Goal: Contribute content: Contribute content

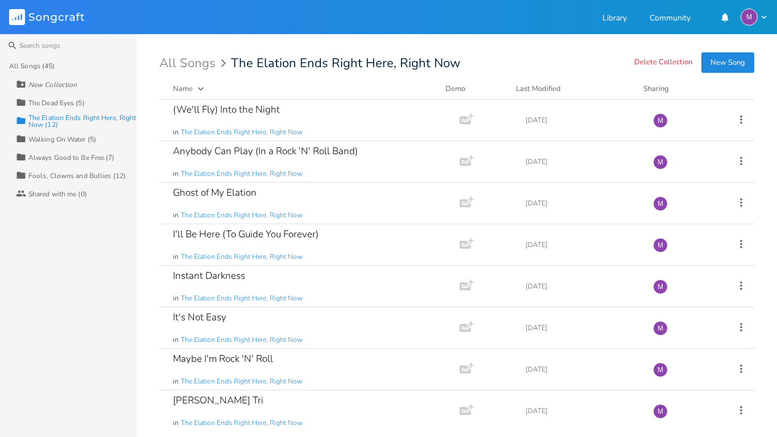
click at [720, 60] on button "New Song" at bounding box center [728, 62] width 53 height 20
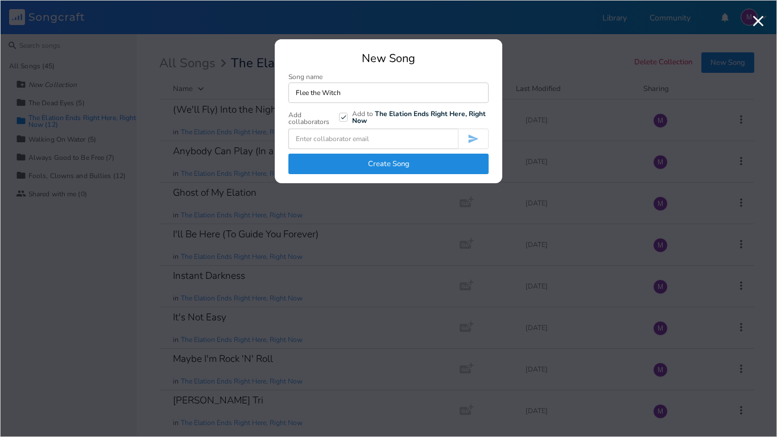
type input "Flee the Witch"
click at [405, 162] on button "Create Song" at bounding box center [389, 164] width 200 height 20
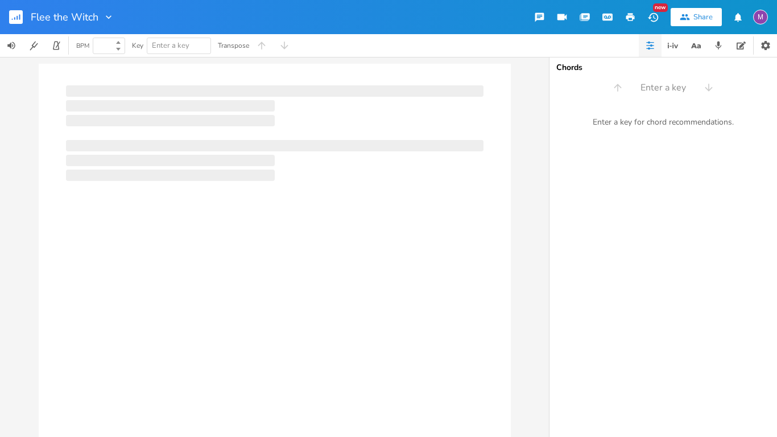
type input "100"
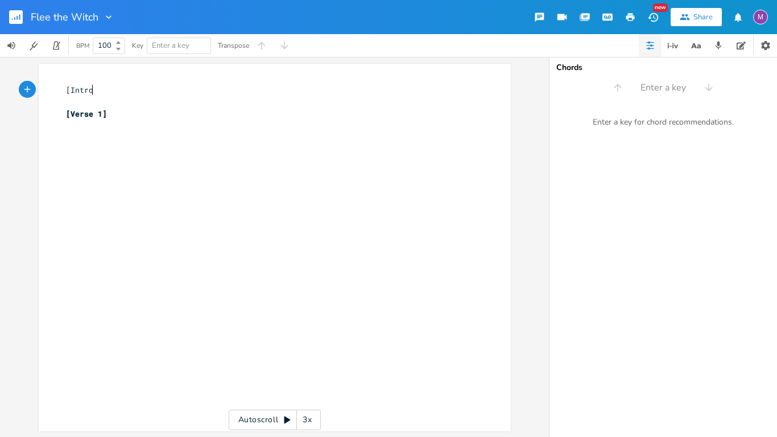
type textarea "[Intro]"
type textarea "| F"
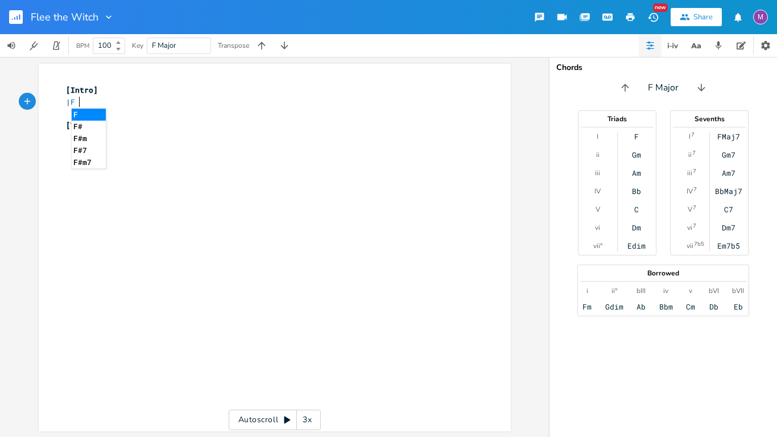
type textarea "F#"
type textarea "5 | A5 | F"
type textarea "5 | A5 |"
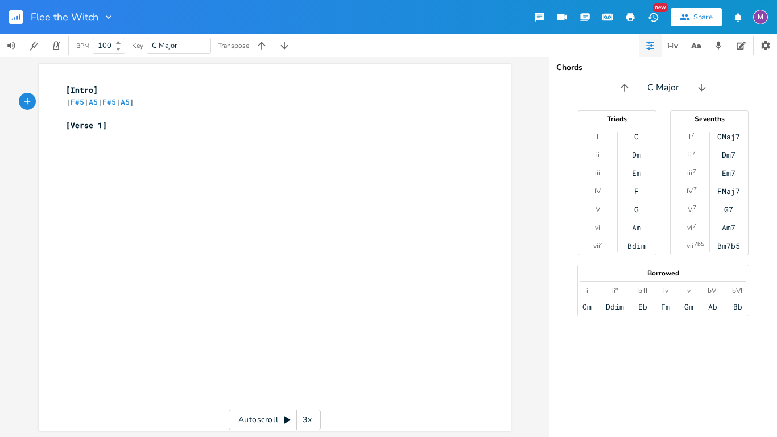
scroll to position [0, 24]
type textarea "| F#5 | A5 | F#5 | A5 |"
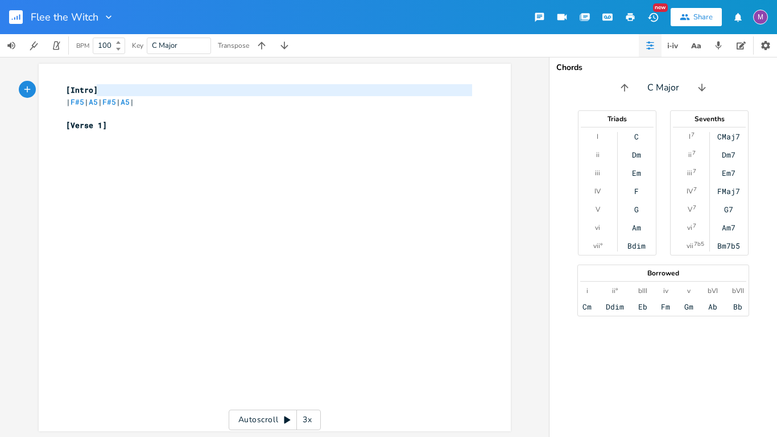
type textarea "| F#5 | A5 | F#5 | A5 |"
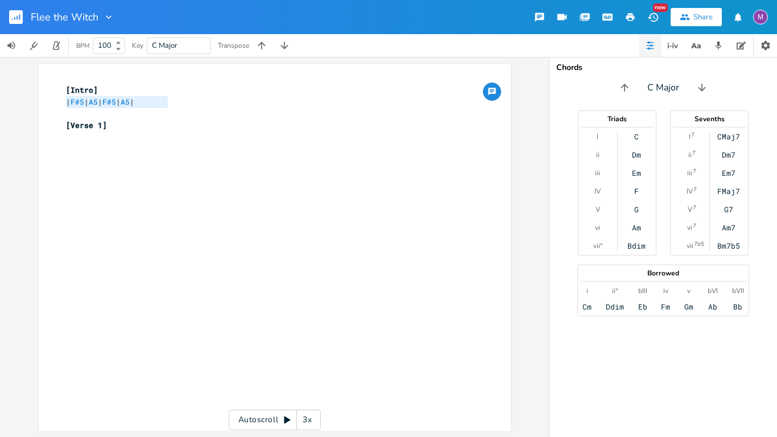
drag, startPoint x: 63, startPoint y: 104, endPoint x: 195, endPoint y: 104, distance: 131.5
click at [195, 104] on pre "| F#5 | A5 | F#5 | A5 |" at bounding box center [269, 102] width 411 height 12
click at [234, 112] on pre "​" at bounding box center [269, 114] width 411 height 12
click at [183, 104] on pre "| F#5 | A5 | F#5 | A5 |" at bounding box center [269, 102] width 411 height 12
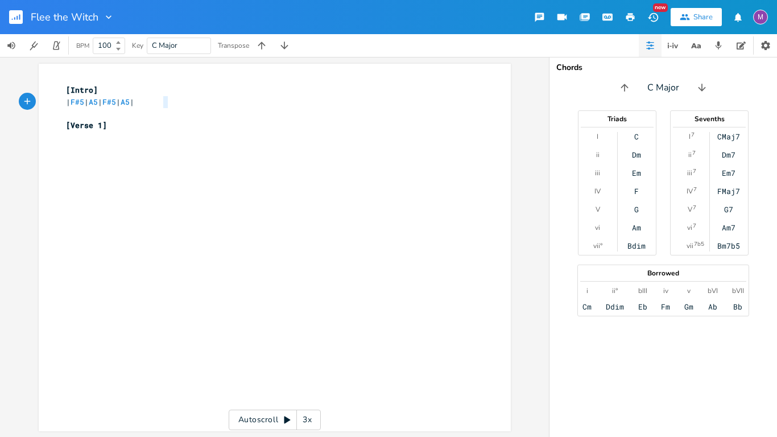
click at [183, 104] on pre "| F#5 | A5 | F#5 | A5 |" at bounding box center [269, 102] width 411 height 12
type textarea "| F#5 | A5 | F#5 | A5 |"
click at [112, 160] on div "x [Intro] | F#5 | A5 | F#5 | A5 | | F#5 | A5 | F#5 | A5 | ​ [Verse 1] ​" at bounding box center [283, 258] width 439 height 353
type textarea "~"
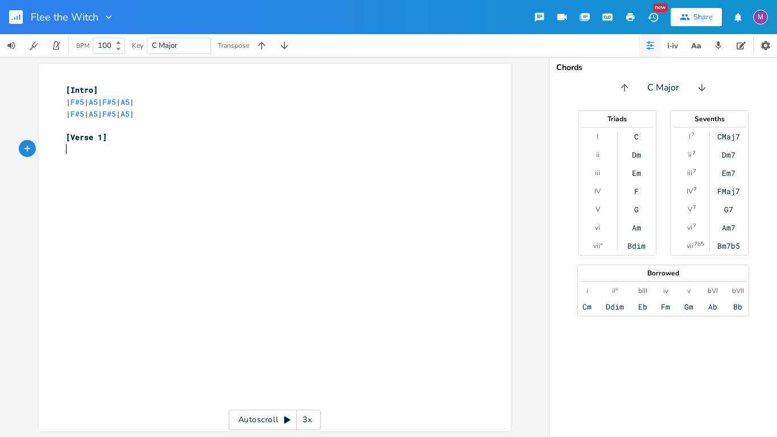
type textarea "#"
type textarea "Locked in"
type textarea "side a darkened room, y"
type textarea "praying that you'll be saved"
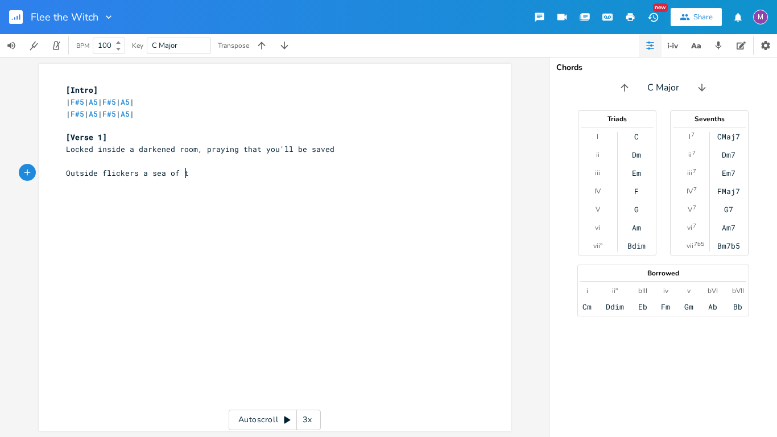
type textarea "Outside flickers a sea of th"
type textarea "fire"
type textarea "m"
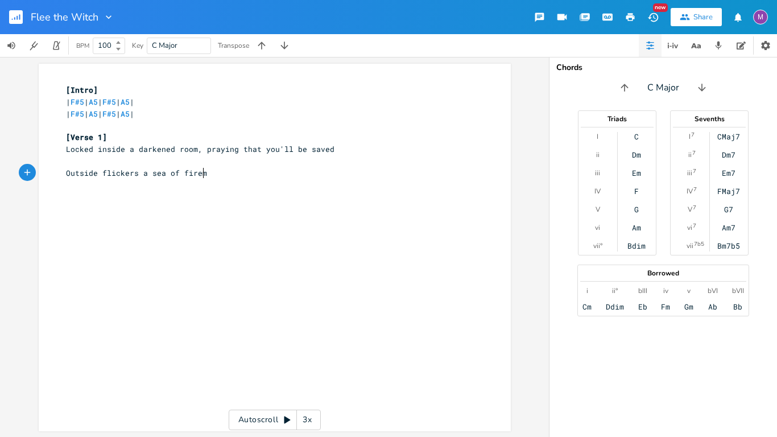
type textarea "m"
type textarea ", limitet"
type textarea "d time remains"
type textarea "Oev"
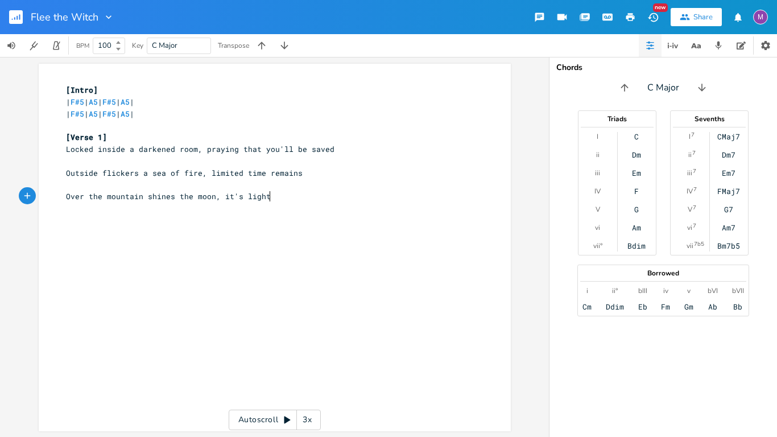
type textarea "ver the mountain shines the moon, it's light at"
type textarea "s wi"
type textarea "[PERSON_NAME] as snow"
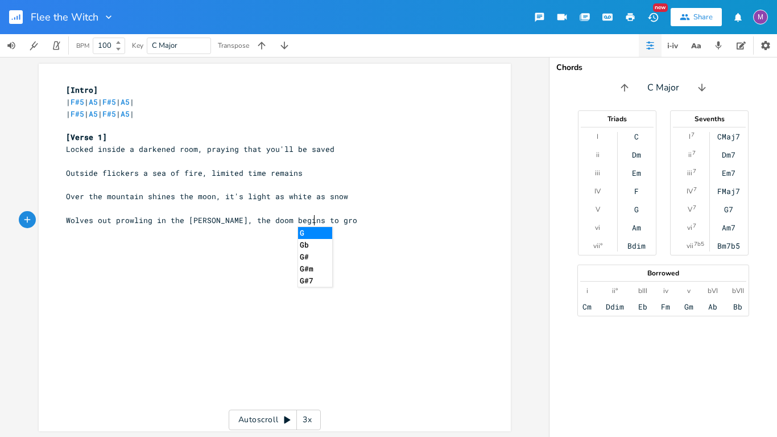
scroll to position [0, 206]
type textarea "Wolves out prowling in the [PERSON_NAME], the doom begins to grow"
click at [66, 150] on span "Locked inside a darkened room, praying that you'll be saved" at bounding box center [200, 149] width 269 height 10
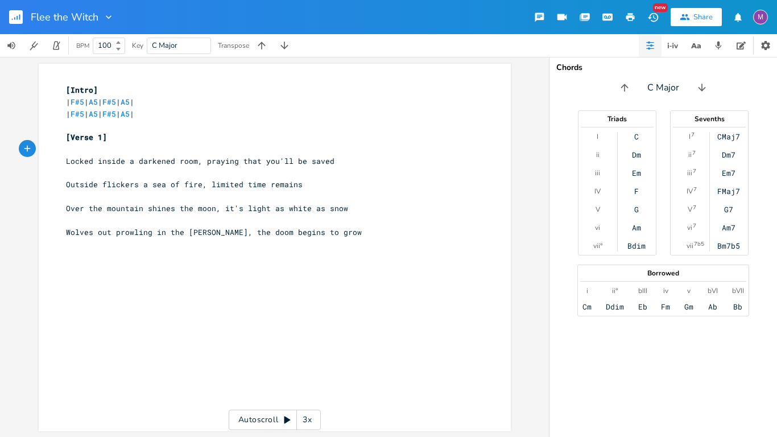
type textarea "F"
type textarea "5"
type textarea "A5"
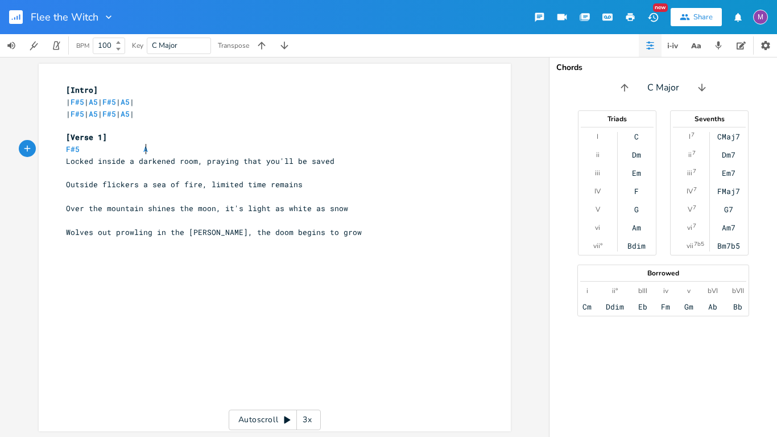
scroll to position [0, 9]
type textarea "Af"
type textarea "F#5"
type textarea "A5"
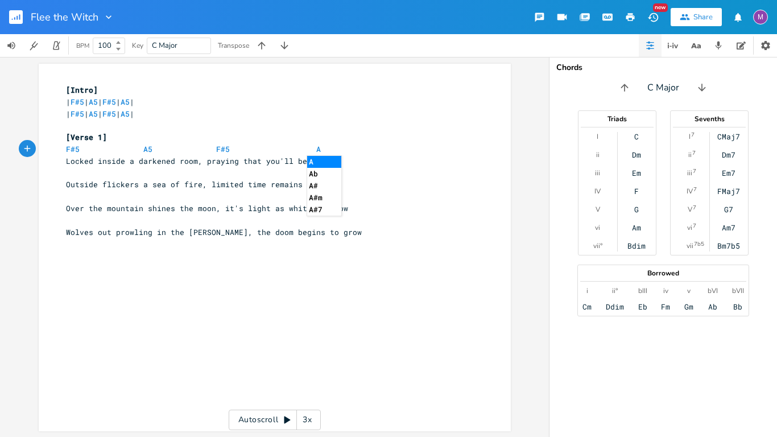
scroll to position [0, 16]
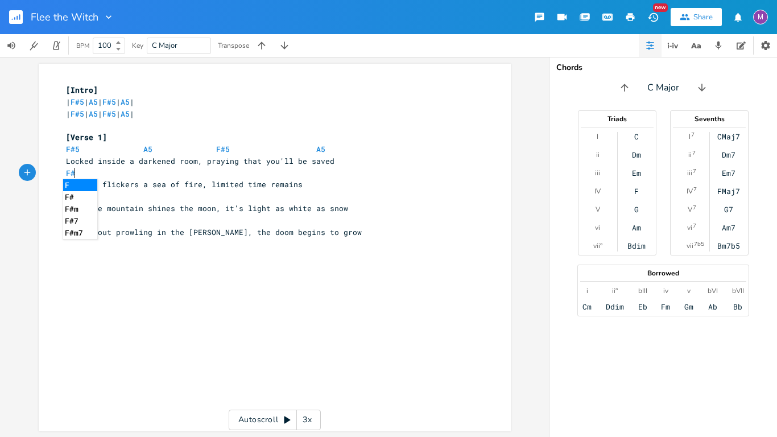
type textarea "F#5"
type textarea "A5"
type textarea "F#5"
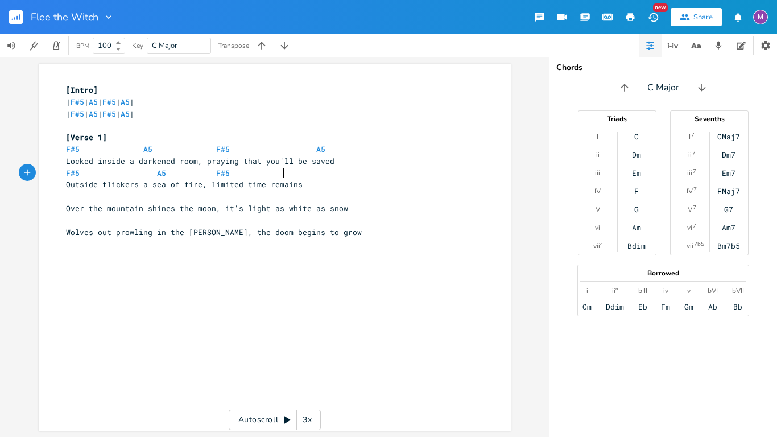
scroll to position [0, 2]
type textarea "A5"
type textarea "F#5"
type textarea "A5"
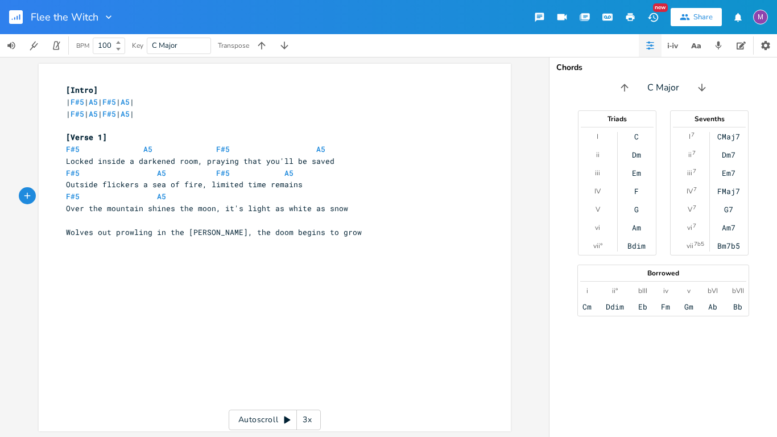
scroll to position [0, 2]
type textarea "F#5"
type textarea "A5"
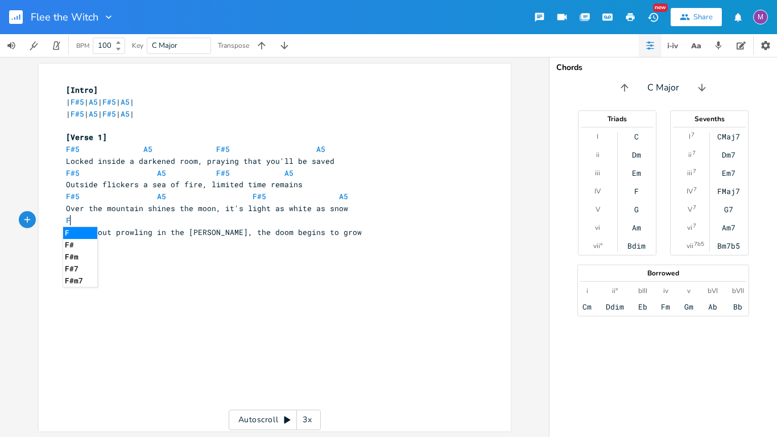
type textarea "F'"
type textarea "#5"
type textarea "A5"
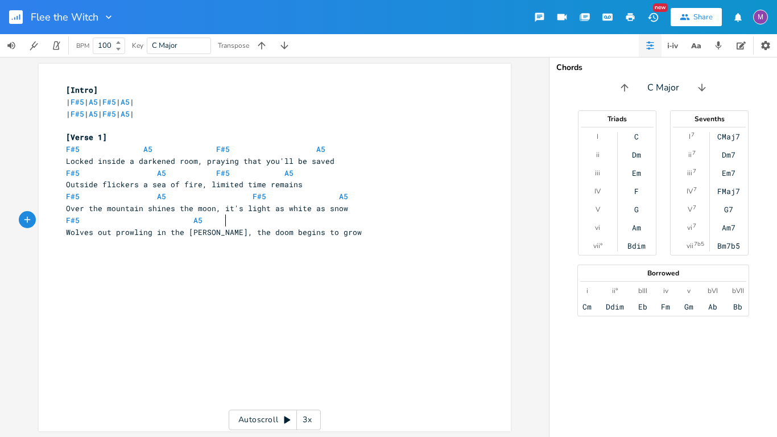
type textarea "q"
type textarea "F#5"
type textarea "A5"
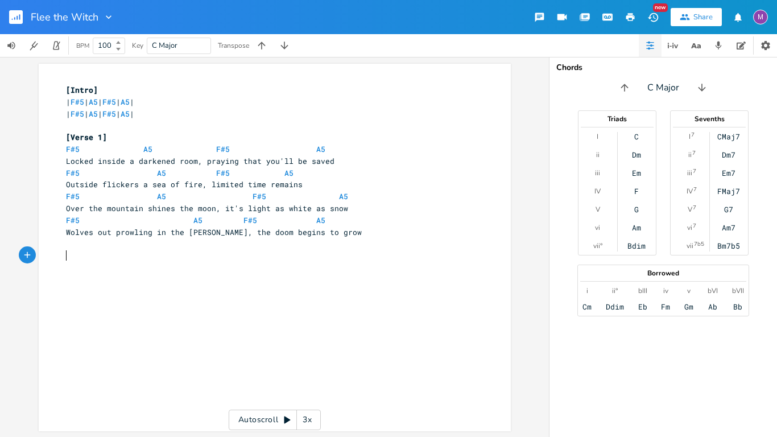
scroll to position [0, 3]
type textarea "[Instrumena"
type textarea "tal]"
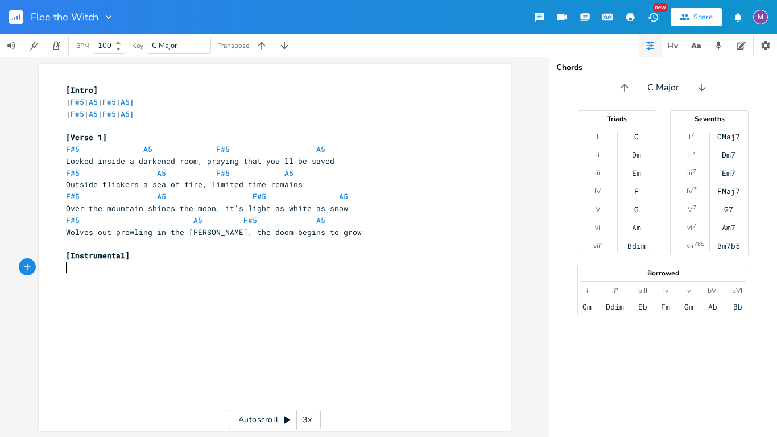
type textarea "[Intro]"
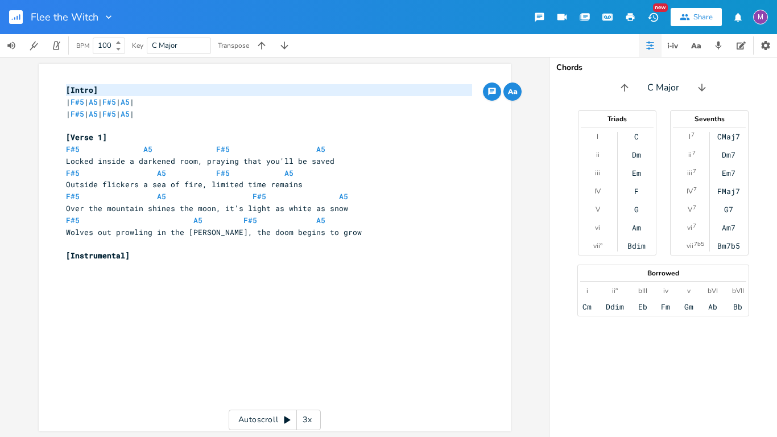
type textarea "| F#5 | A5 | F#5 | A5 | | F#5 | A5 | F#5 | A5 |"
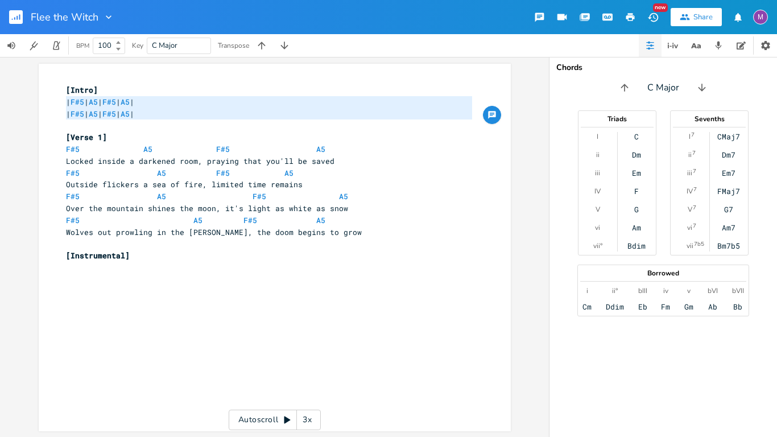
drag, startPoint x: 60, startPoint y: 106, endPoint x: 251, endPoint y: 124, distance: 192.0
click at [251, 124] on div "[Intro] | F#5 | A5 | F#5 | A5 | | F#5 | A5 | F#5 | A5 | ​ [Verse 1] F#5 A5 F#5 …" at bounding box center [269, 179] width 411 height 190
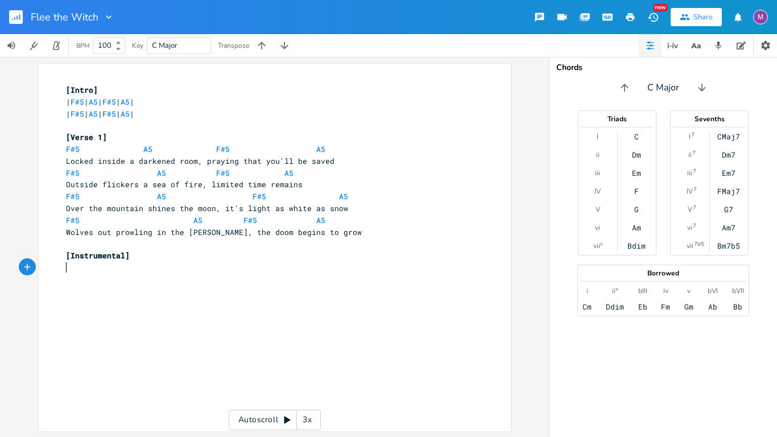
paste textarea "["
type textarea "[Verse 2]"
type textarea "Teardros"
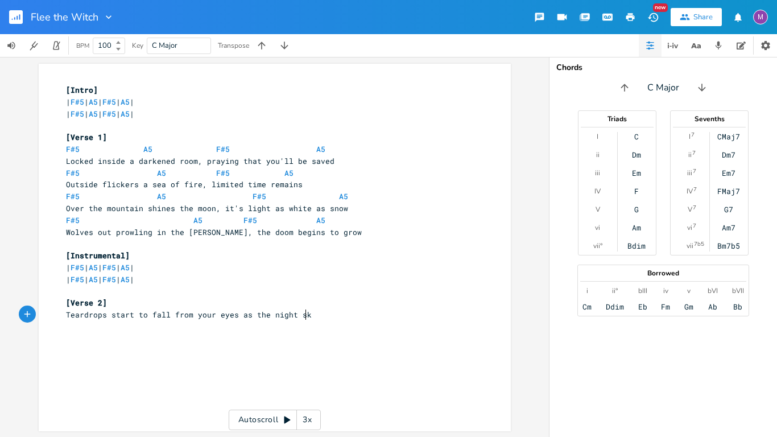
type textarea "ps start to fall from your eyes as the night sky"
type textarea "y looms above"
type textarea "[DEMOGRAPHIC_DATA]'s walking toward the gatews"
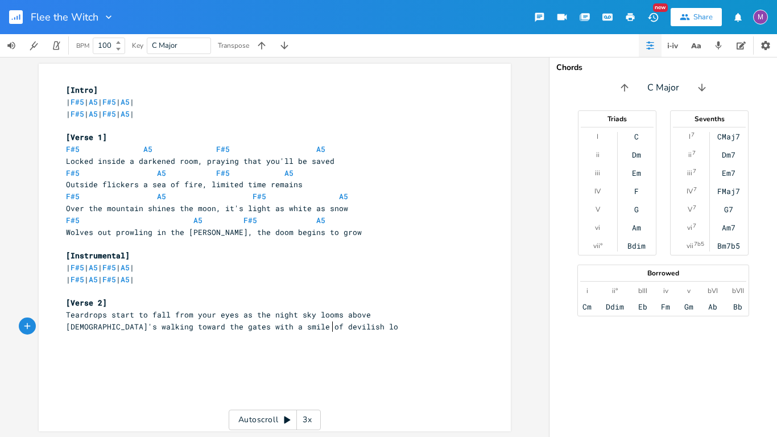
scroll to position [0, 100]
type textarea "s with a smile of devilish love"
click at [270, 286] on pre "​" at bounding box center [269, 292] width 411 height 12
click at [286, 355] on div "x [Intro] | F#5 | A5 | F#5 | A5 | | F#5 | A5 | F#5 | A5 | ​ [Verse 1] F#5 A5 F#…" at bounding box center [283, 258] width 439 height 353
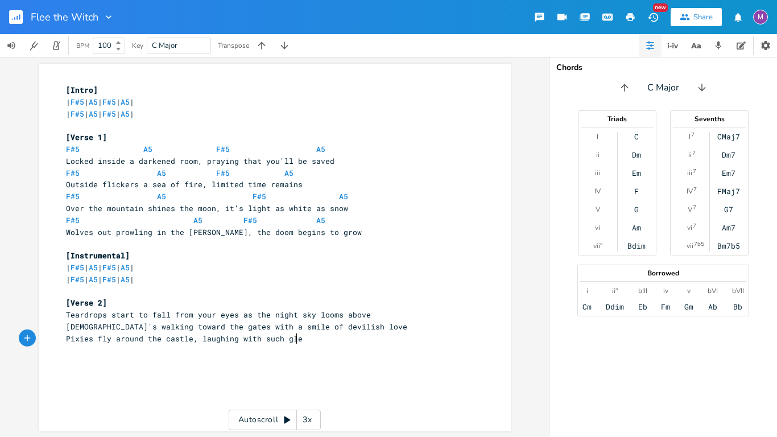
type textarea "Pixies fly around the castle, laughing with such glee"
type textarea "Staring at the stars in the sky yuo"
type textarea "oy"
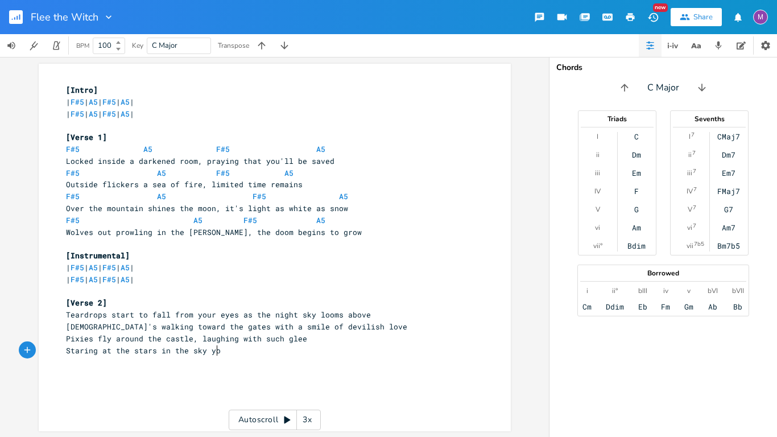
scroll to position [0, 7]
type textarea "m"
type textarea ", you;"
type textarea "'ve never"
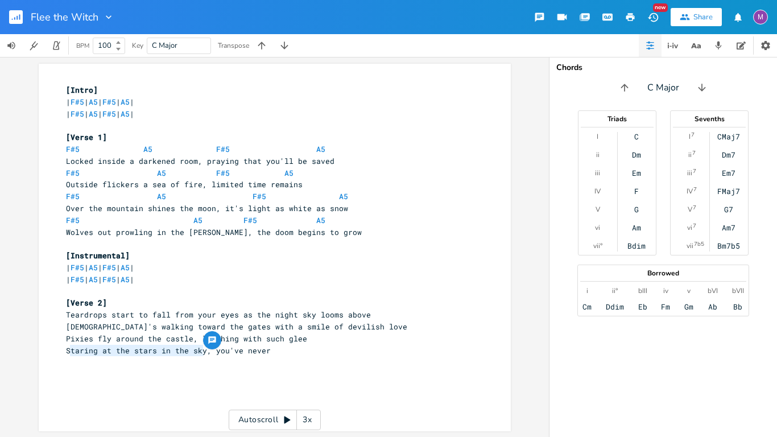
type textarea "Staring at the stars in the sky"
drag, startPoint x: 199, startPoint y: 353, endPoint x: 63, endPoint y: 355, distance: 136.0
click at [66, 355] on span "Staring at the stars in the sky, you've never" at bounding box center [168, 350] width 205 height 10
type textarea "Looking out a"
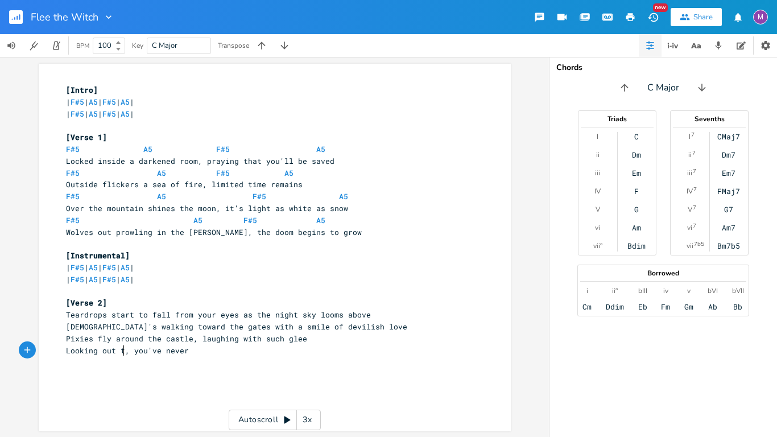
type textarea "two"
type textarea "owards"
type textarea "up at the sr"
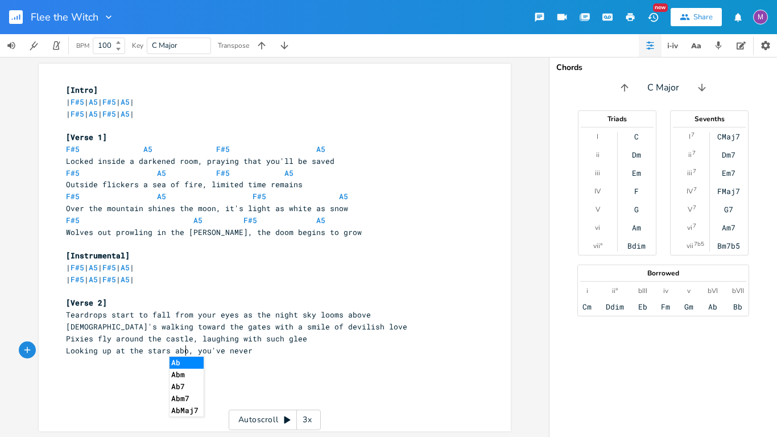
type textarea "tars aboc"
type textarea "ve"
type textarea "felt so lonely"
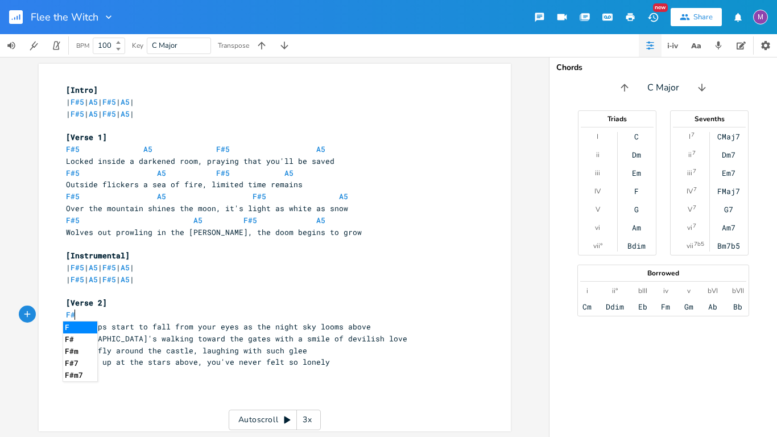
type textarea "F#5"
type textarea "A5"
type textarea "F'5"
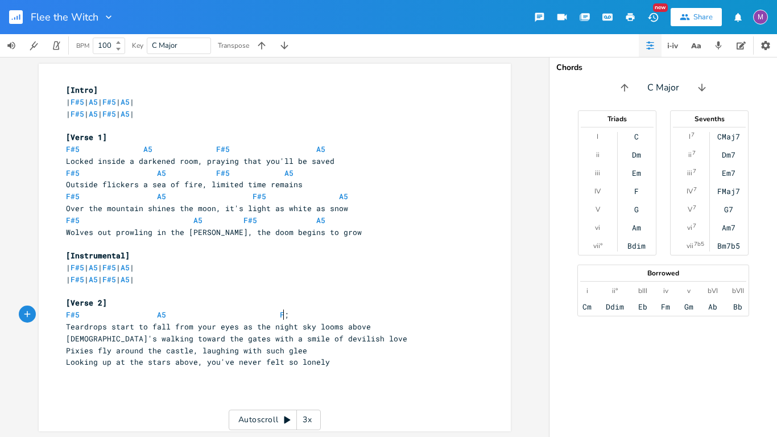
type textarea ";5"
type textarea "#5"
type textarea "A5"
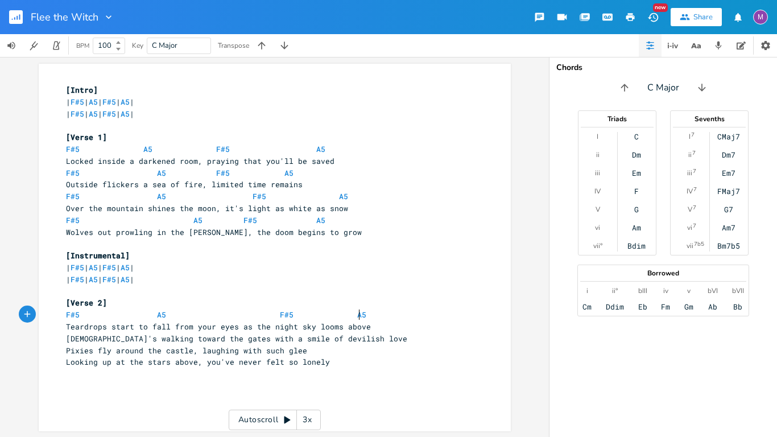
scroll to position [0, 9]
click at [196, 343] on span "[DEMOGRAPHIC_DATA]'s walking toward the gates with a smile of devilish love" at bounding box center [236, 339] width 341 height 10
click at [138, 367] on span "Looking up at the stars above, you've never felt so lonely" at bounding box center [198, 362] width 264 height 10
click at [190, 364] on span "Looking up at the stars above, you've never felt so lonely" at bounding box center [198, 362] width 264 height 10
type textarea "starlit skies"
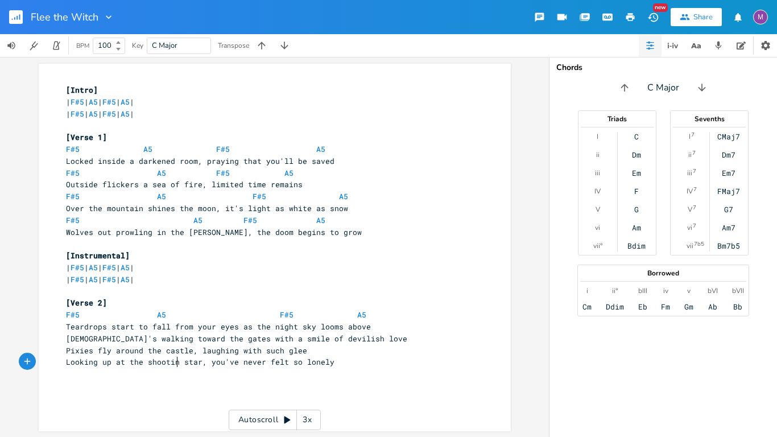
scroll to position [0, 31]
type textarea "shooting"
type textarea "s"
click at [67, 338] on span "[DEMOGRAPHIC_DATA]'s walking toward the gates with a smile of devilish love" at bounding box center [236, 339] width 341 height 10
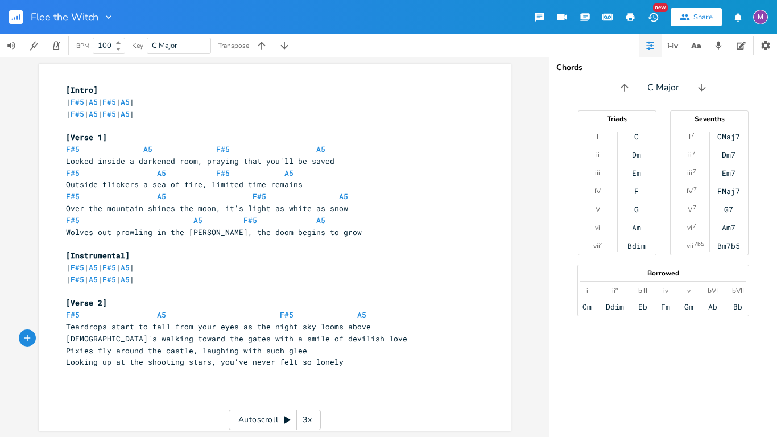
click at [66, 338] on span "[DEMOGRAPHIC_DATA]'s walking toward the gates with a smile of devilish love" at bounding box center [236, 339] width 341 height 10
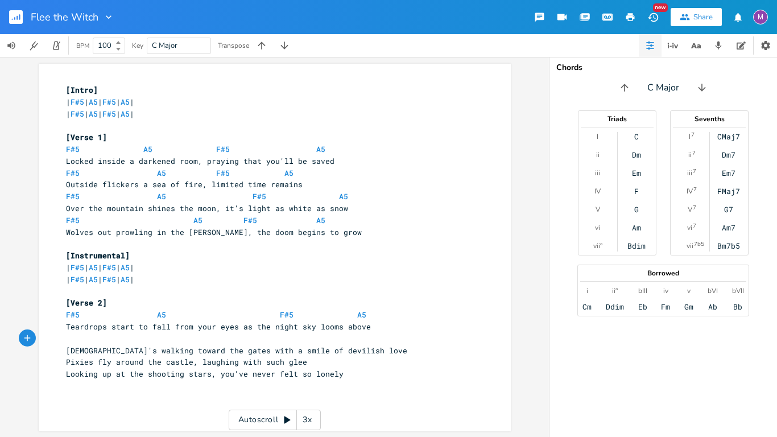
type textarea "f"
type textarea "F#5"
type textarea "A5"
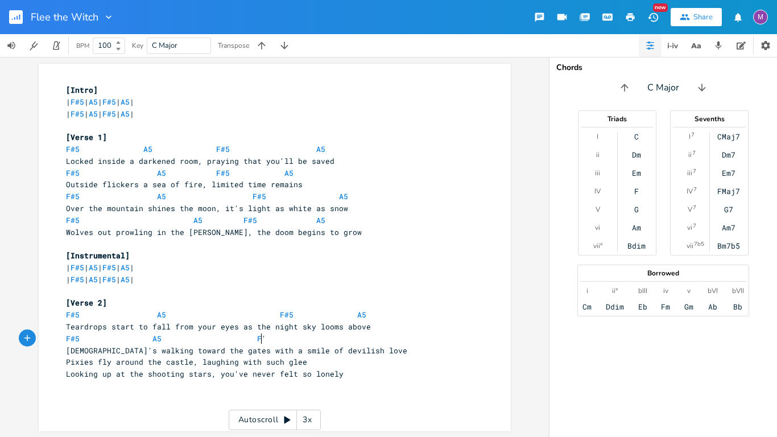
scroll to position [0, 14]
type textarea "F'5"
type textarea "'"
type textarea "#5q"
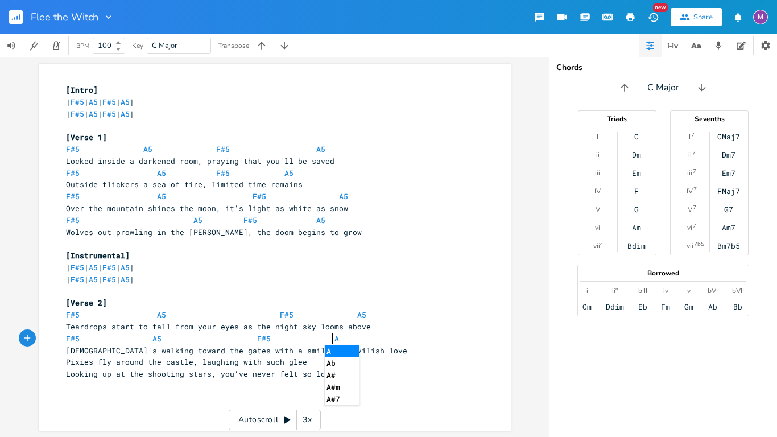
type textarea "A5"
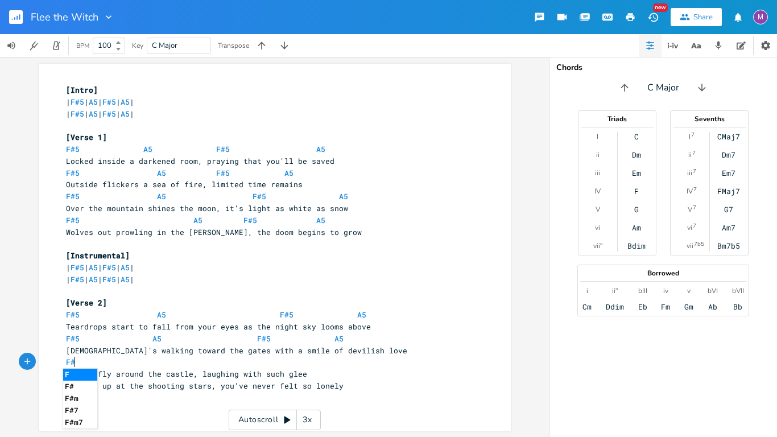
type textarea "F#5"
type textarea "A5"
type textarea "F#5"
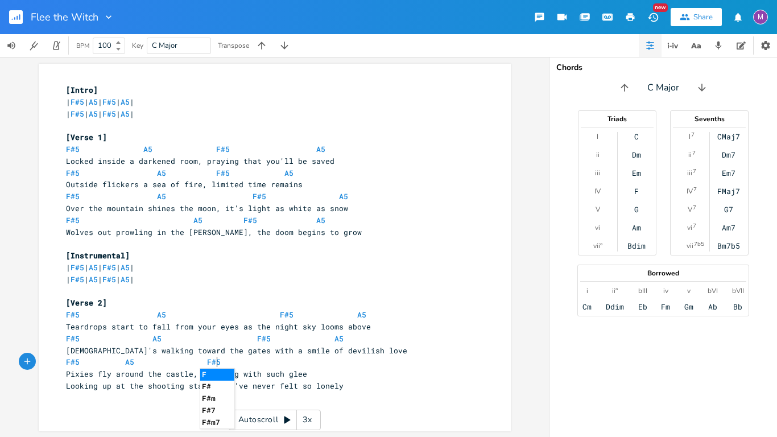
scroll to position [0, 18]
type textarea "A5"
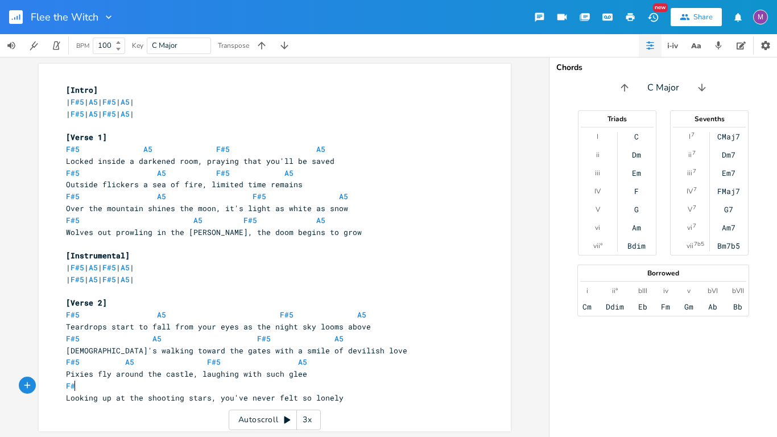
type textarea "F#5"
type textarea "A5"
type textarea "F#5"
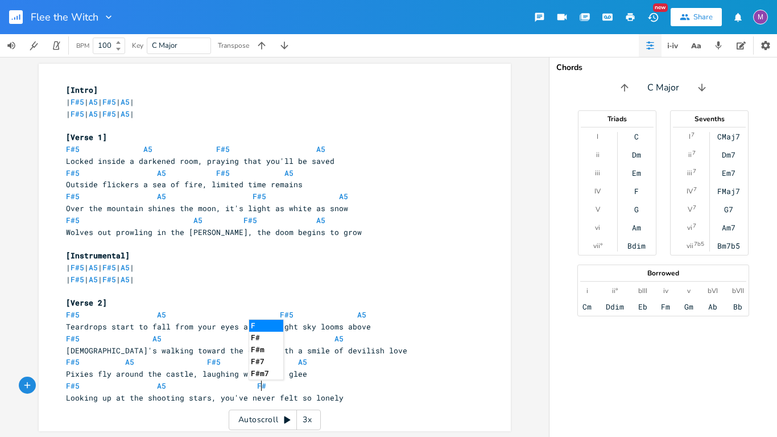
scroll to position [0, 17]
type textarea "A5"
type textarea "[Chorus]"
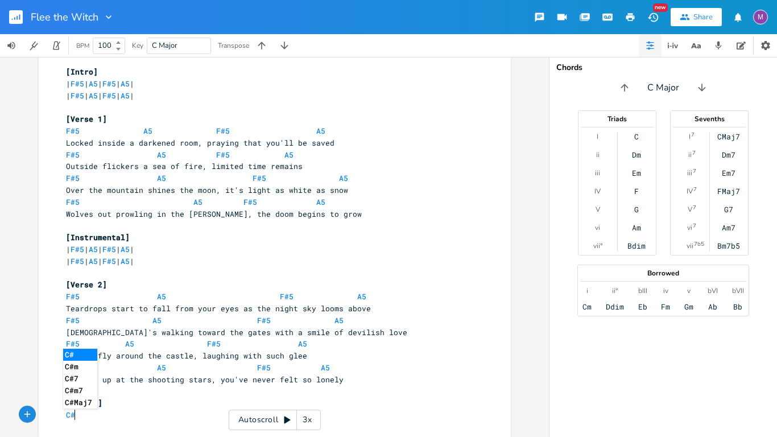
scroll to position [0, 13]
type textarea "C#5"
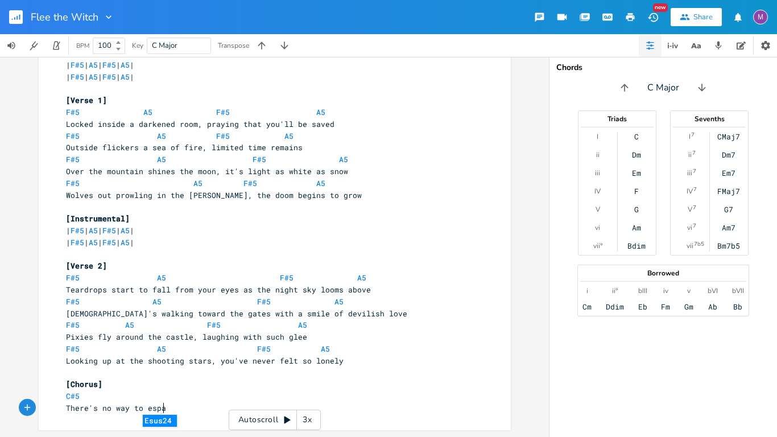
type textarea "There's no way to espac"
type textarea "cape, t"
type textarea "no place to plac"
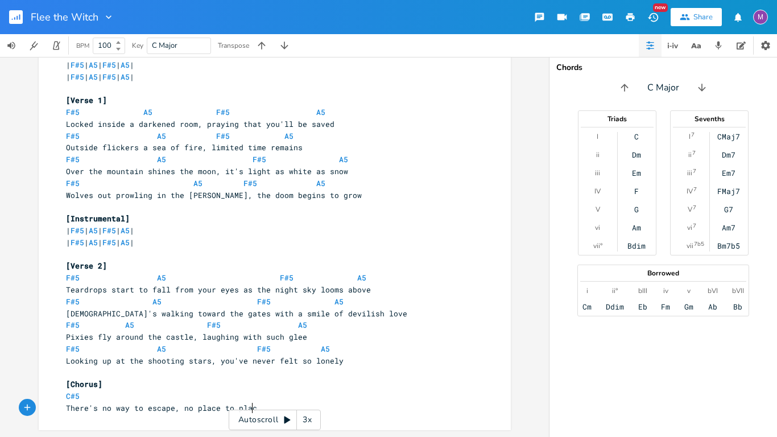
scroll to position [0, 53]
type textarea "hide"
type textarea "B5"
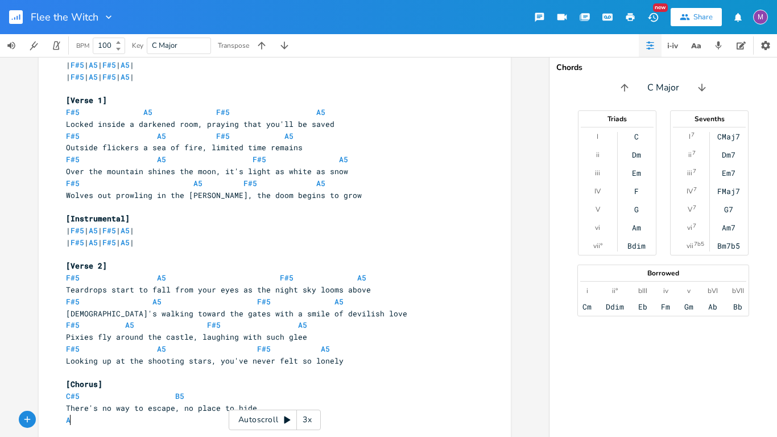
type textarea "A5"
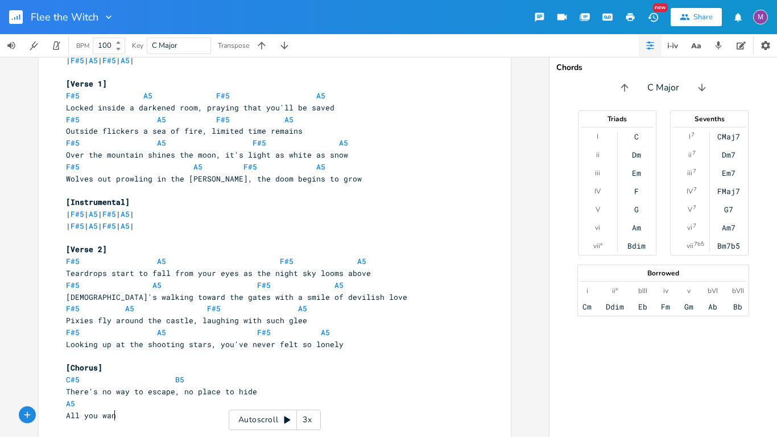
type textarea "All you wan t"
type textarea "nt it"
type textarea "s to flee the witch"
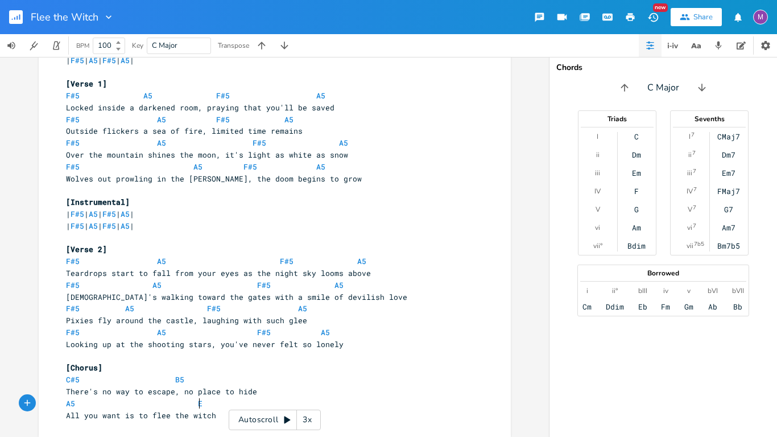
type textarea "E5"
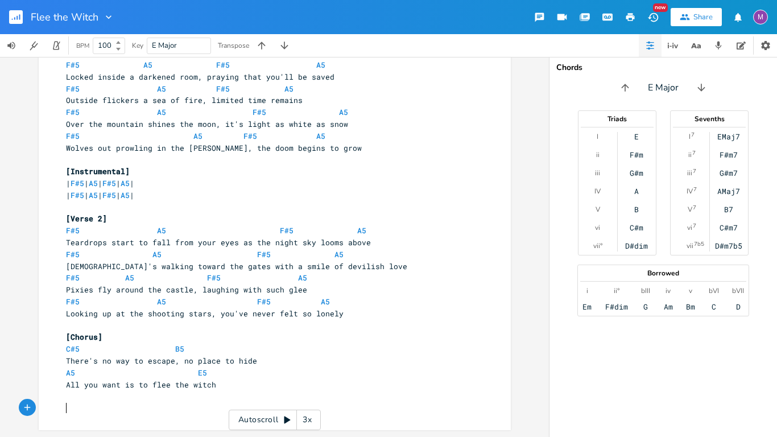
scroll to position [0, 0]
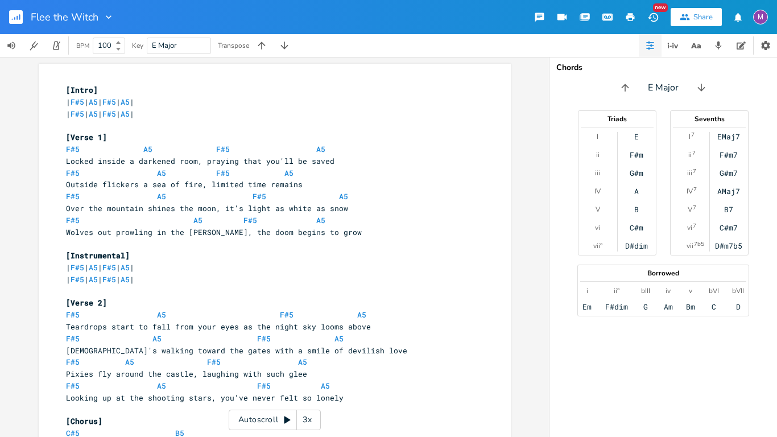
click at [66, 89] on span "[Intro]" at bounding box center [82, 90] width 32 height 10
type textarea "H"
type textarea "Guit"
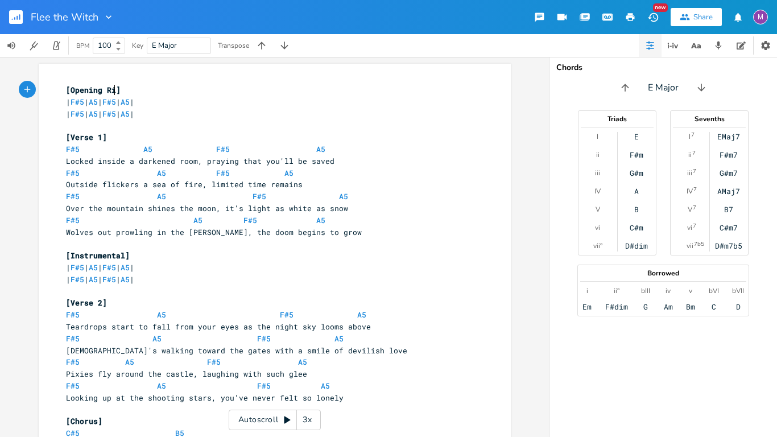
type textarea "Opening Riff"
click at [146, 89] on pre "[Opening Riff]" at bounding box center [269, 90] width 411 height 12
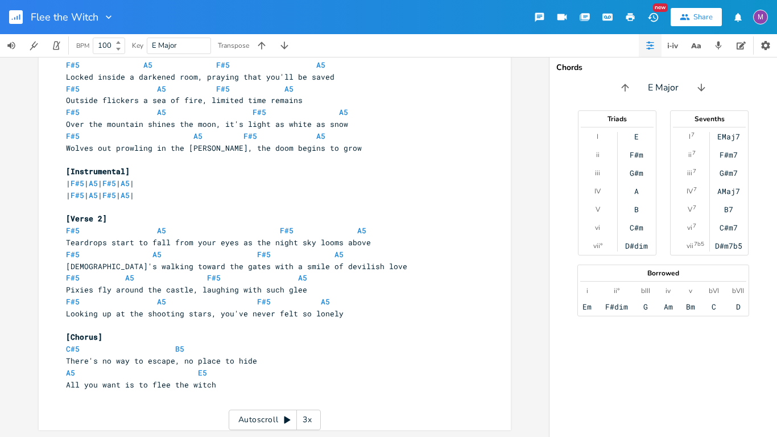
click at [102, 415] on div "x [Opening Riff] | F#5 | A5 | F#5 | A5 | | F#5 | A5 | F#5 | A5 | ​ [Verse 1] F#…" at bounding box center [269, 207] width 411 height 419
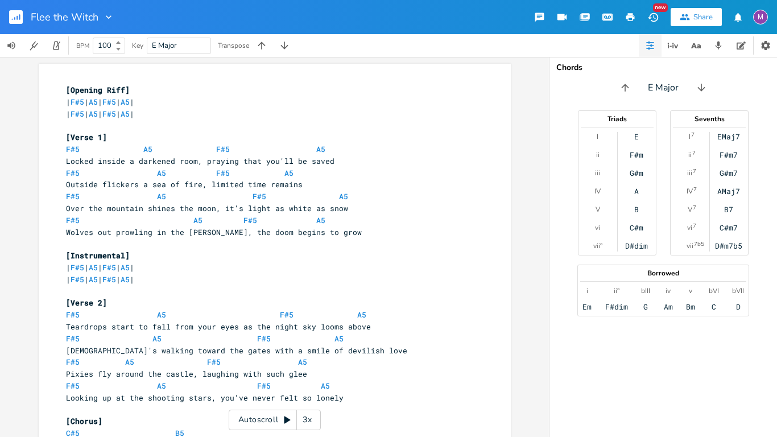
click at [211, 116] on pre "| F#5 | A5 | F#5 | A5 |" at bounding box center [269, 114] width 411 height 12
type textarea "| F#5 | A5 | F#5 | A5 |"
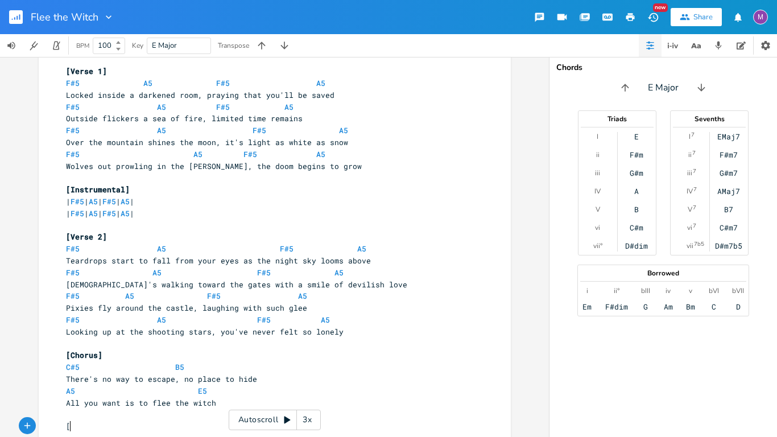
scroll to position [68, 0]
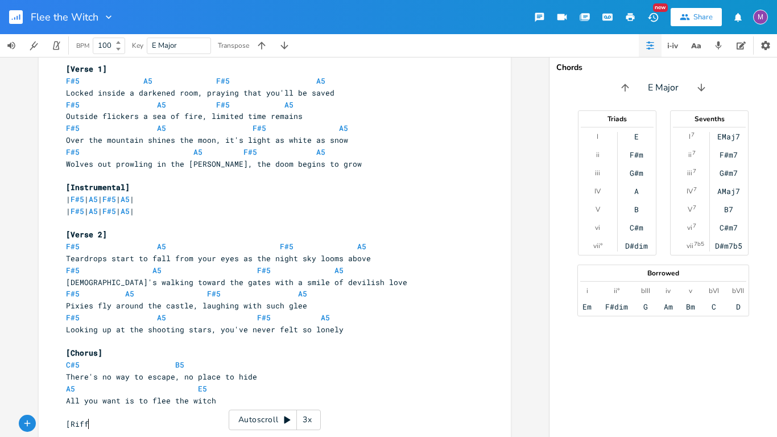
type textarea "[Riff]"
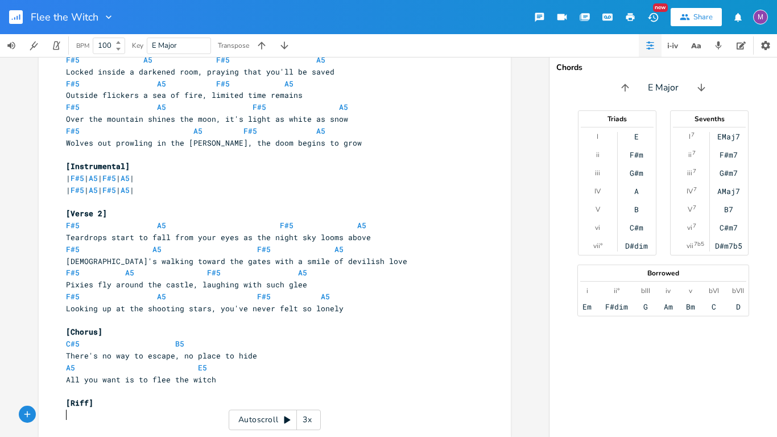
scroll to position [0, 0]
type textarea "v"
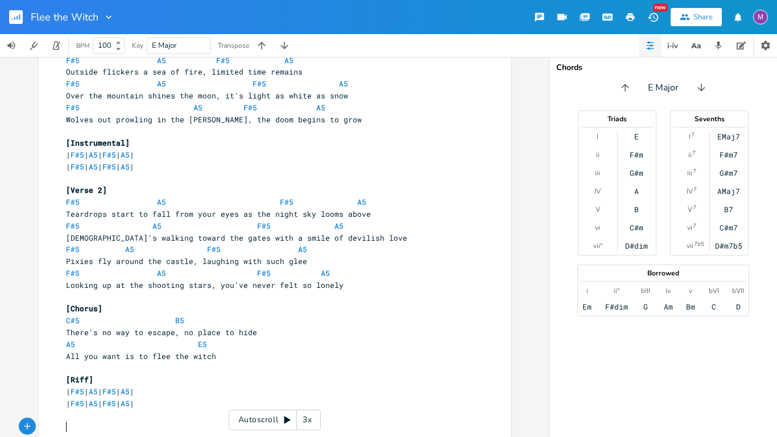
scroll to position [131, 0]
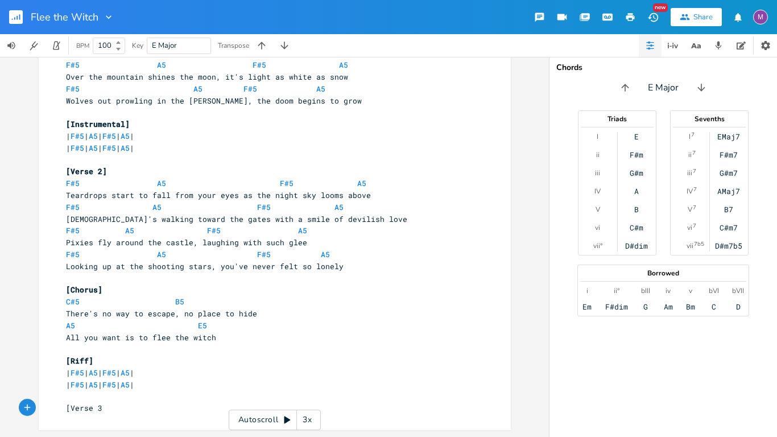
type textarea "[Verse 3]"
type textarea "F"
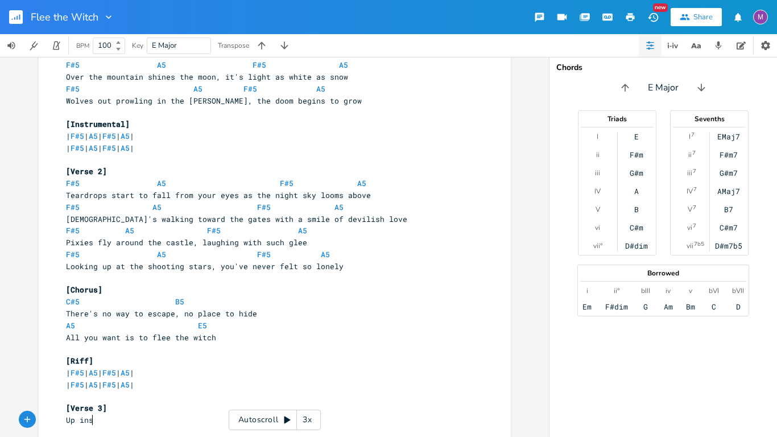
type textarea "Up insd"
type textarea "ide the tallest wo"
type textarea "towers, she's sti"
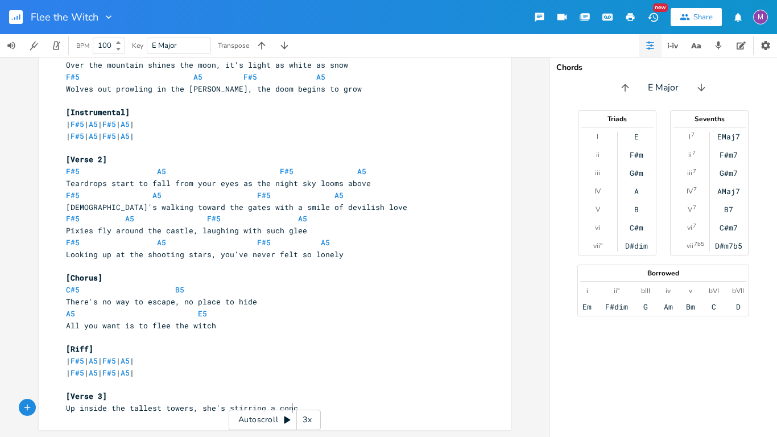
scroll to position [0, 48]
type textarea "tirring a concoction"
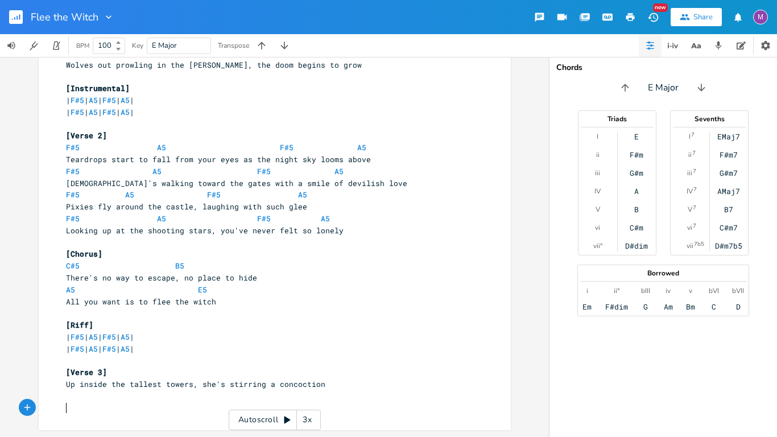
scroll to position [167, 0]
type textarea "Reading through her ainc"
type textarea "ncient textss"
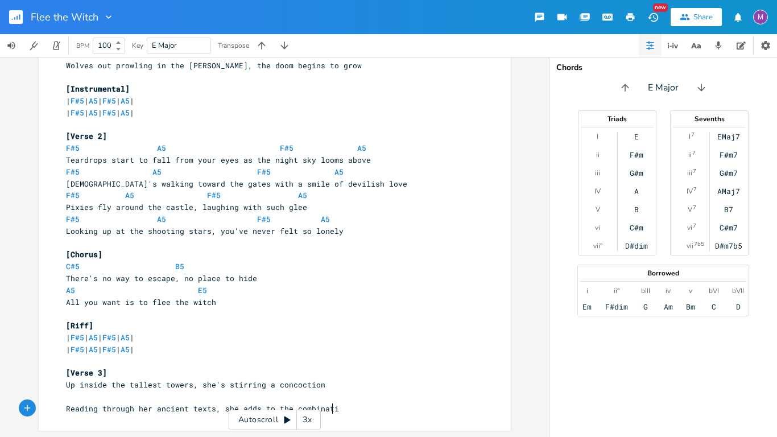
type textarea ", she adds to the combination"
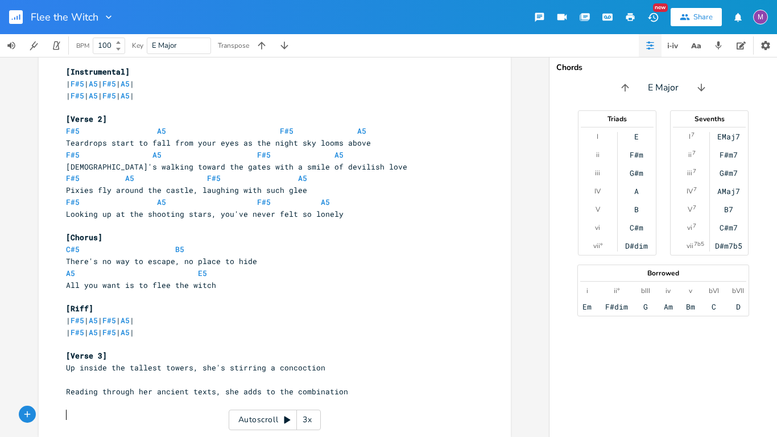
scroll to position [191, 0]
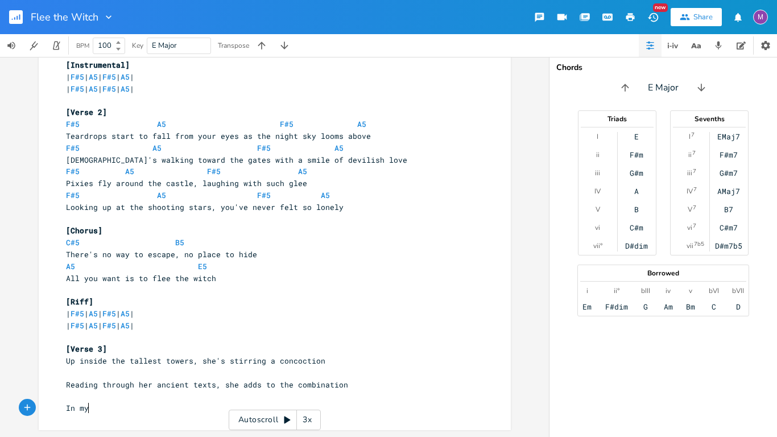
type textarea "In my"
type textarea "your head you're hearing scary voicee"
type textarea "s trying ot"
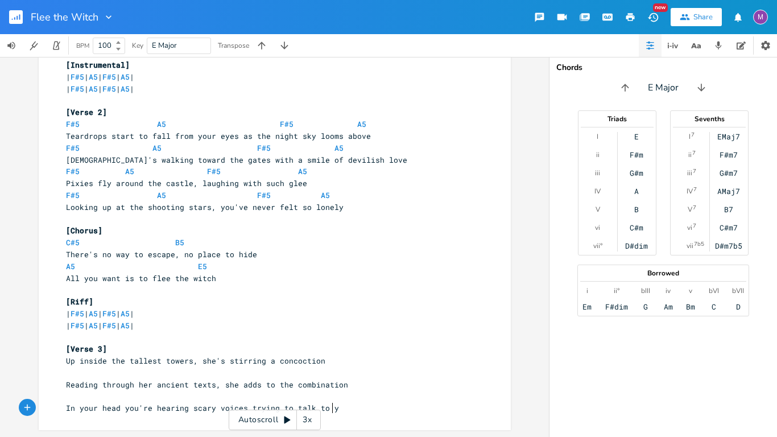
type textarea "to talk to you"
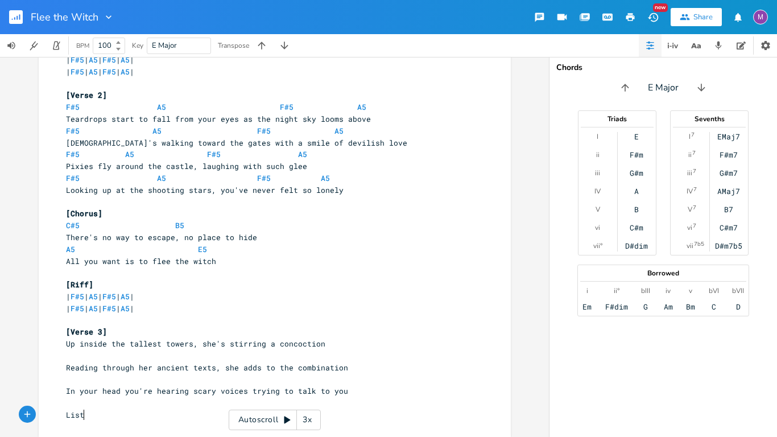
type textarea "Liste"
type textarea "ening to the howling winds, you know thei"
type textarea "re's nothing you can do"
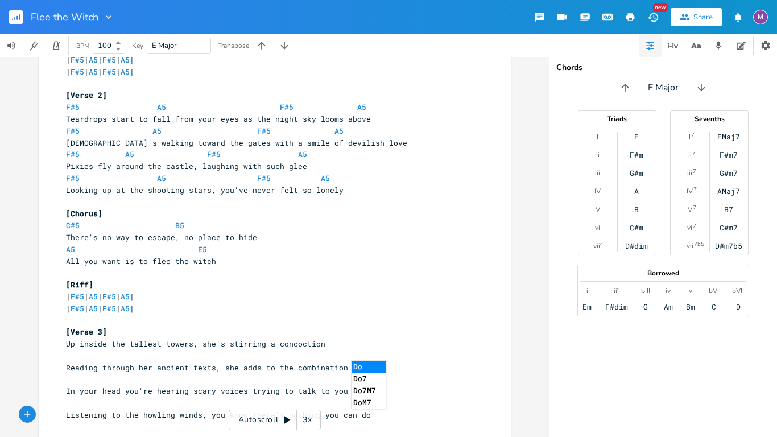
scroll to position [215, 0]
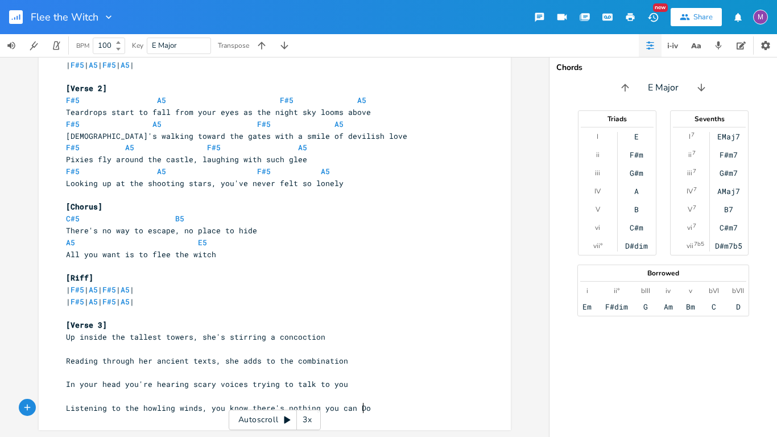
click at [64, 336] on pre "Up inside the tallest towers, she's stirring a concoction" at bounding box center [269, 337] width 411 height 12
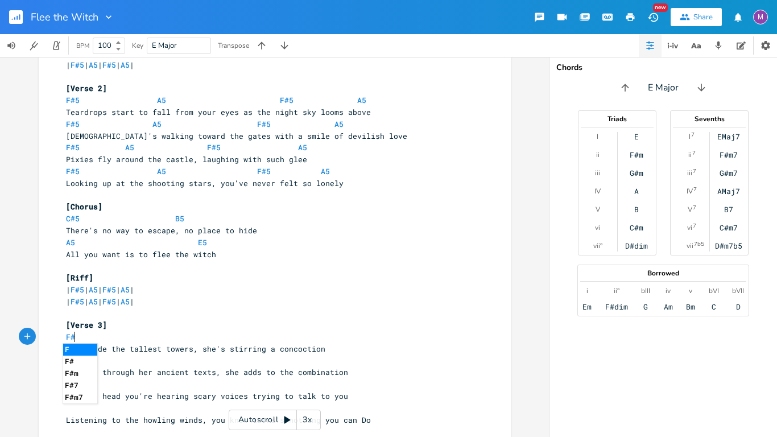
type textarea "F#5"
type textarea "a5"
type textarea "A"
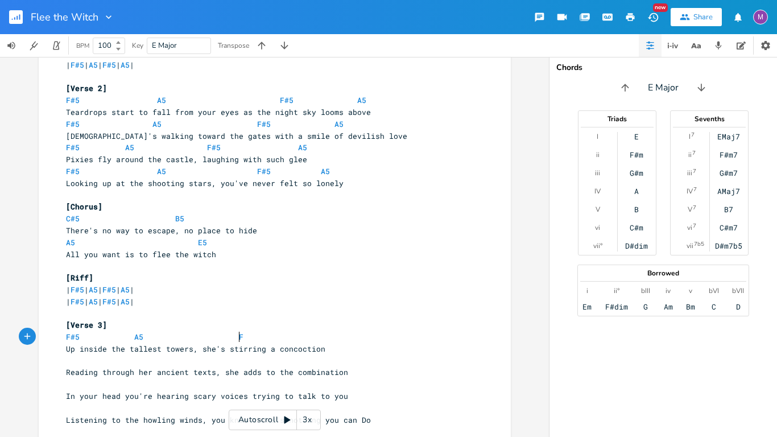
type textarea "F'"
type textarea ";"
type textarea "l"
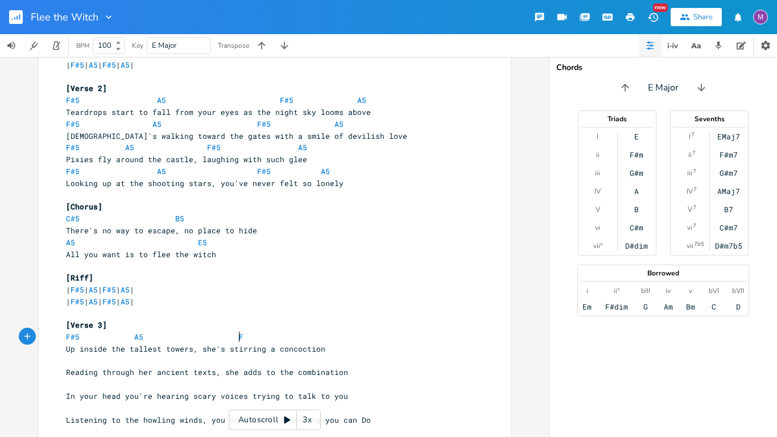
type textarea "#5"
type textarea "A5"
type textarea "F#5"
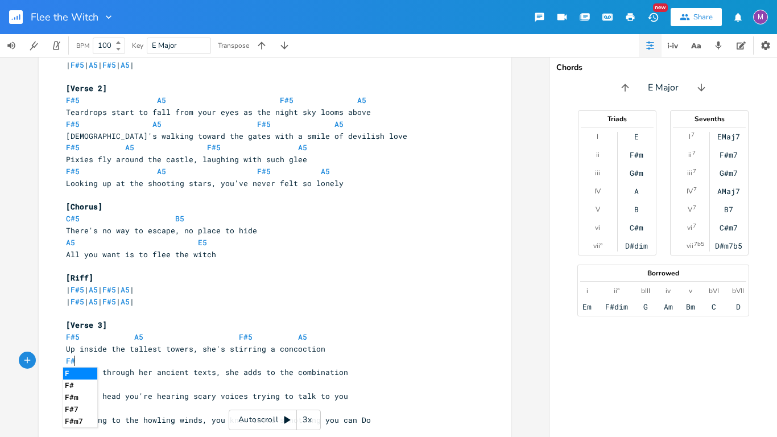
scroll to position [0, 13]
type textarea "A5"
type textarea "F#5"
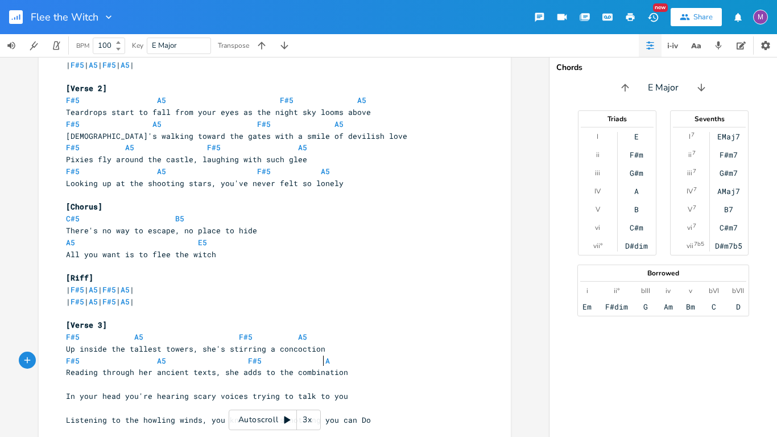
type textarea "A5"
type textarea "F#5"
type textarea "A5"
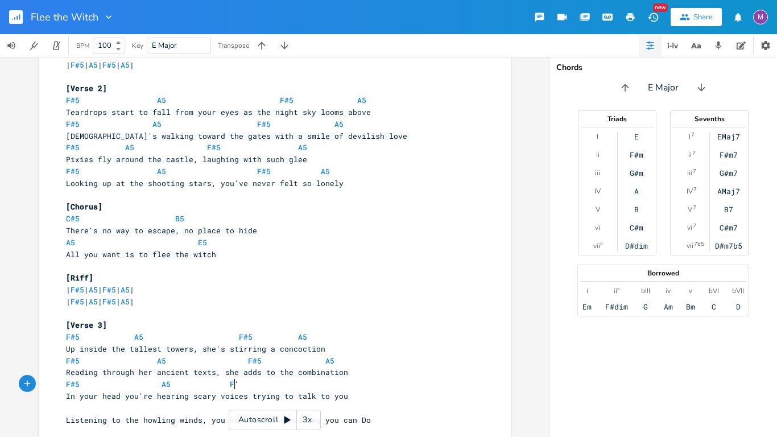
scroll to position [0, 10]
type textarea "F'5"
type textarea "5#"
type textarea "#5"
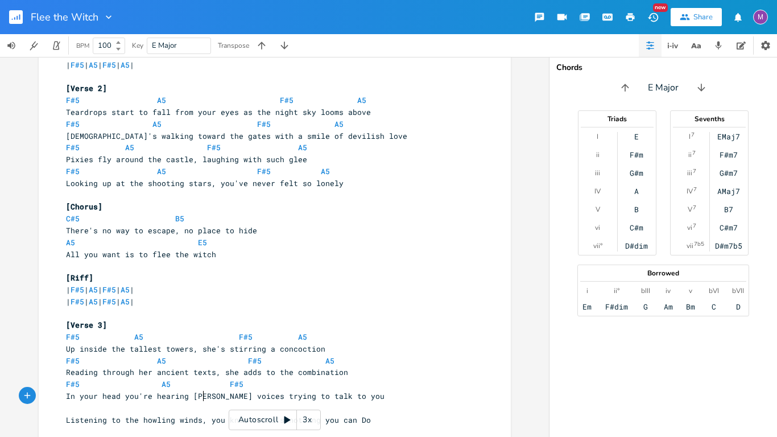
type textarea "evil"
type textarea "spiti"
type textarea "rits"
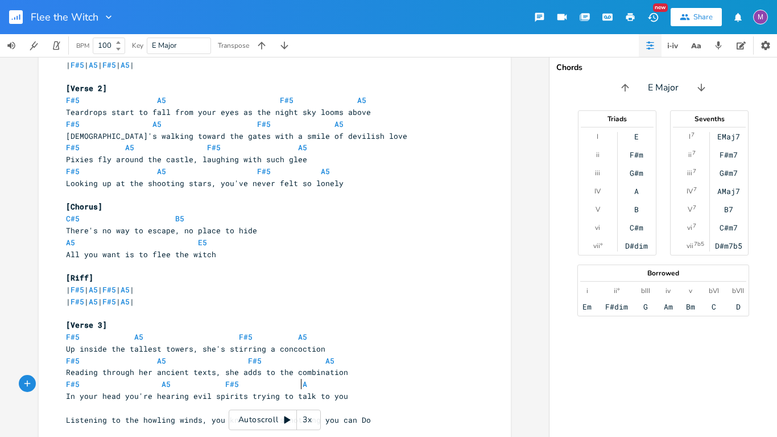
type textarea "A5"
type textarea "F#5"
type textarea "A5"
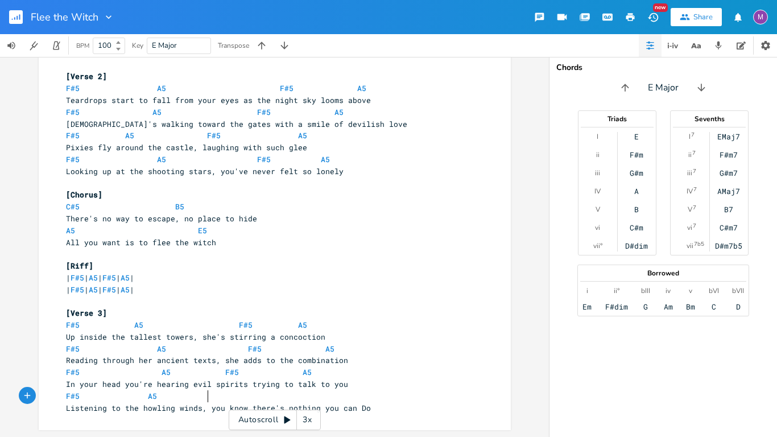
scroll to position [226, 0]
type textarea "F"
type textarea "F#5"
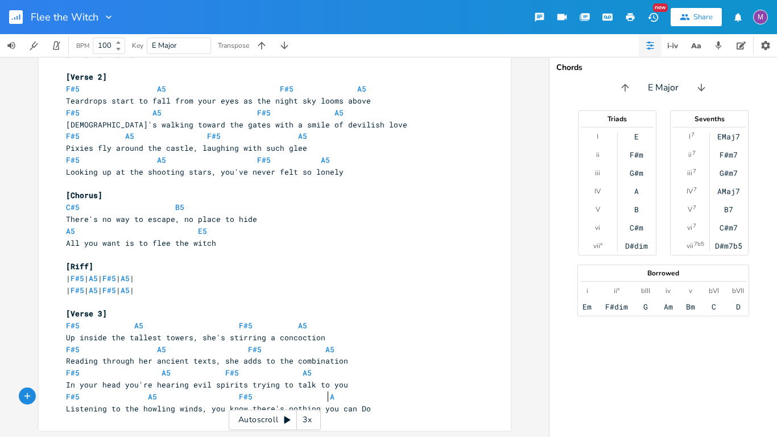
type textarea "A5"
type textarea "d"
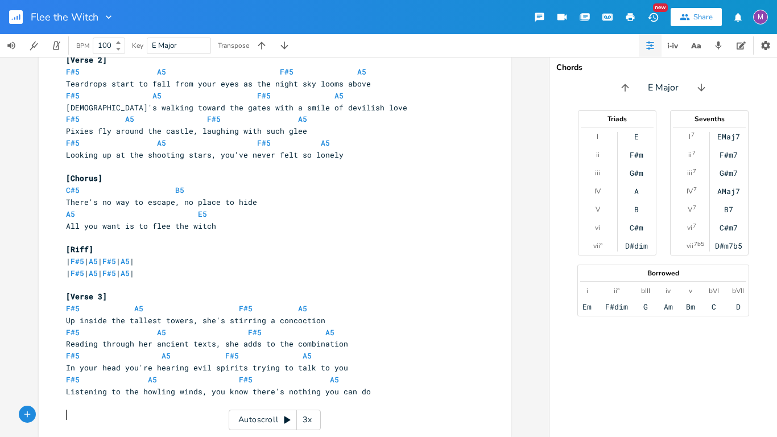
scroll to position [250, 0]
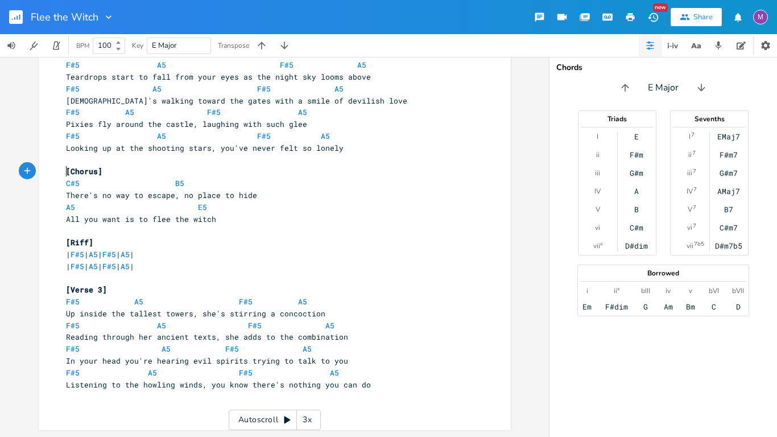
type textarea "[Chorus] C#5 B5 There's no way to escape, no place to hide A5 E5 All you want i…"
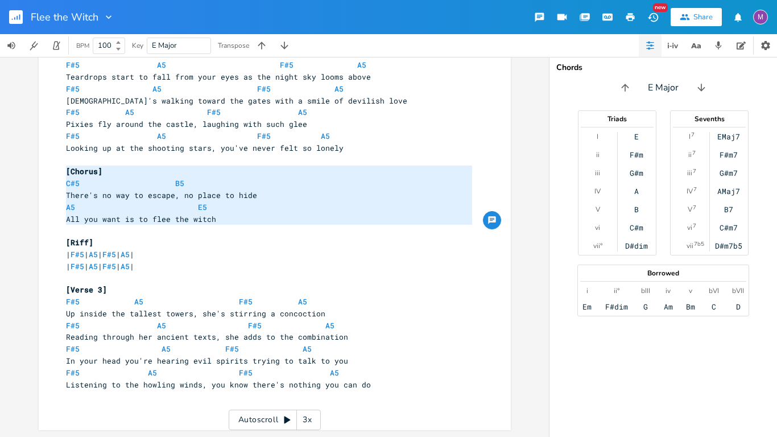
drag, startPoint x: 62, startPoint y: 171, endPoint x: 228, endPoint y: 225, distance: 174.9
click at [228, 225] on div "[Opening Riff] | F#5 | A5 | F#5 | A5 | | F#5 | A5 | F#5 | A5 | ​ [Verse 1] F#5 …" at bounding box center [269, 124] width 411 height 580
click at [78, 410] on pre "​" at bounding box center [269, 408] width 411 height 12
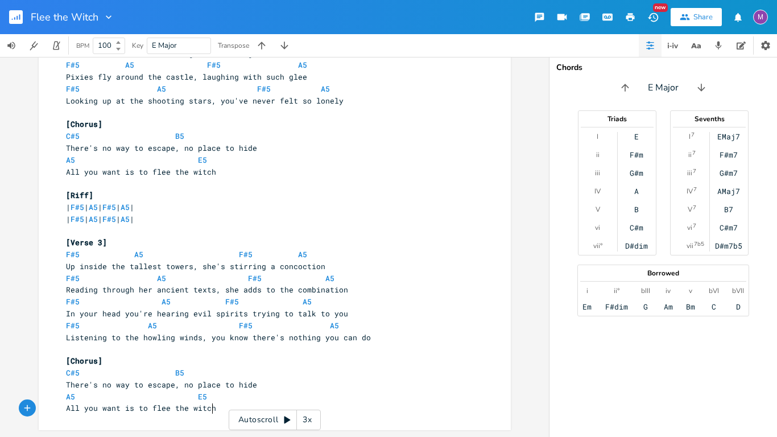
scroll to position [297, 0]
click at [0, 348] on div "x [Opening Riff] | F#5 | A5 | F#5 | A5 | | F#5 | A5 | F#5 | A5 | ​ [Verse 1] F#…" at bounding box center [274, 247] width 549 height 380
click at [214, 409] on pre "All you want is to flee the witch" at bounding box center [269, 408] width 411 height 12
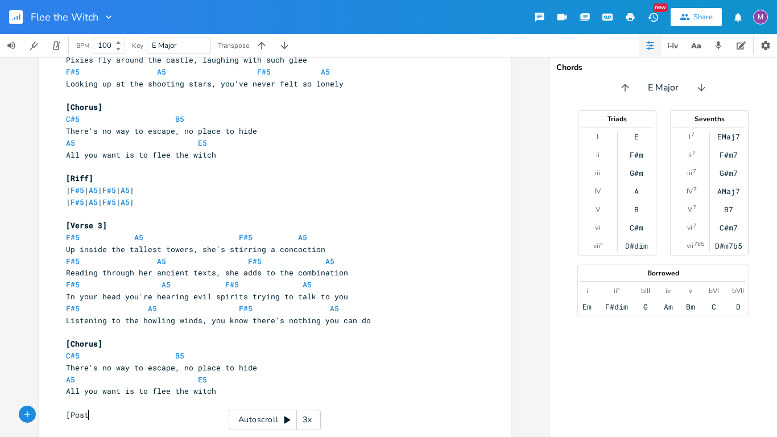
scroll to position [0, 17]
type textarea "[Post-Chorus]"
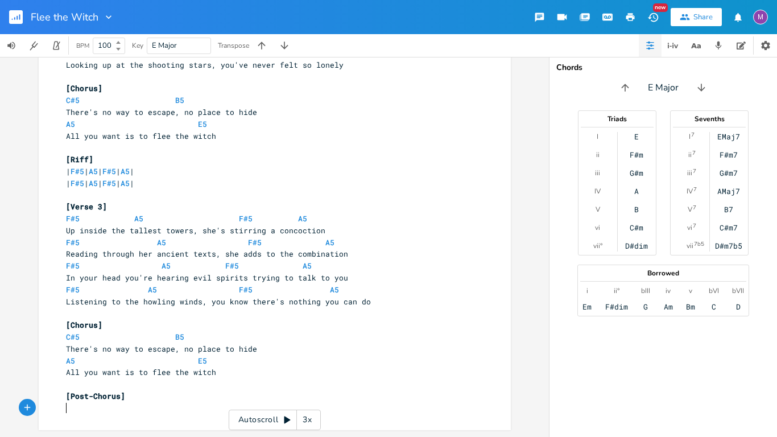
type textarea "?"
type textarea "/"
type textarea "| F"
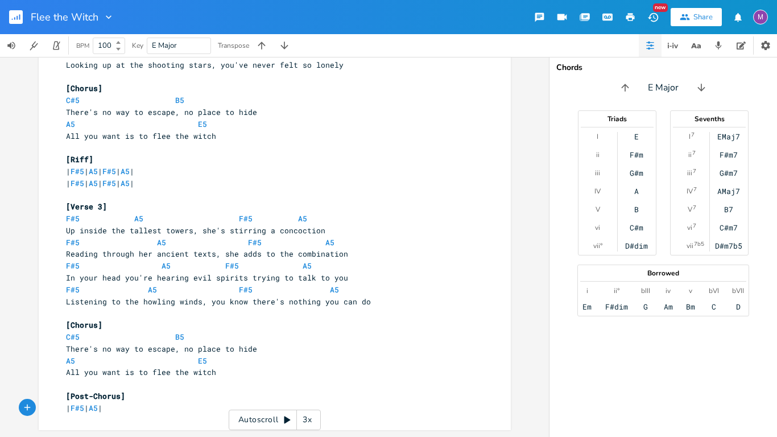
type textarea "5 | A5 | F"
type textarea "5 | A5 |"
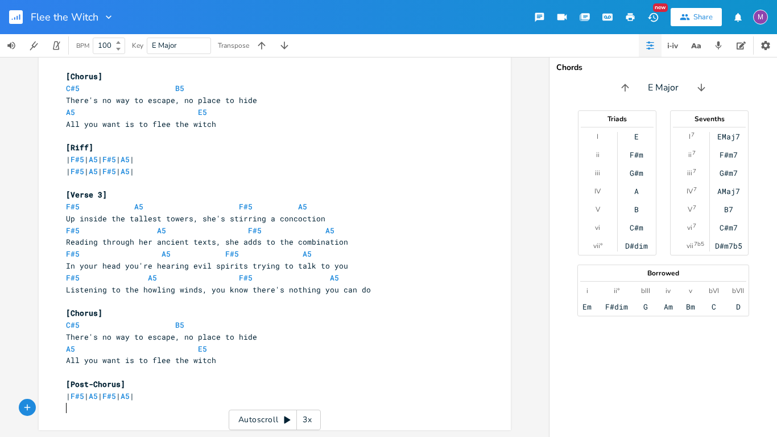
scroll to position [0, 0]
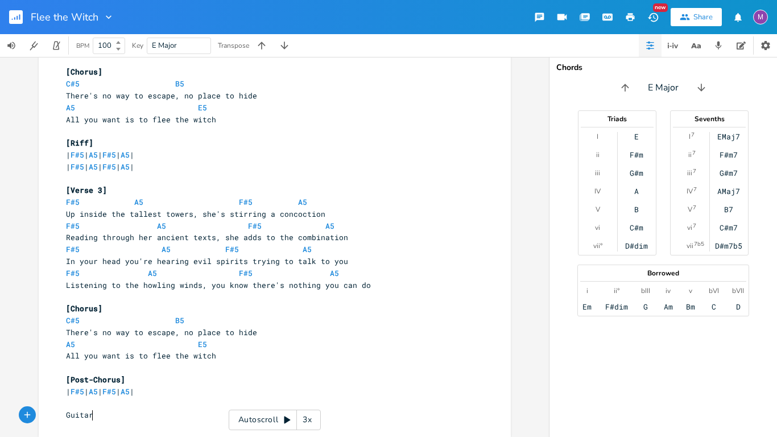
type textarea "Guitar"
type textarea "[Guitar s"
type textarea "Solo]"
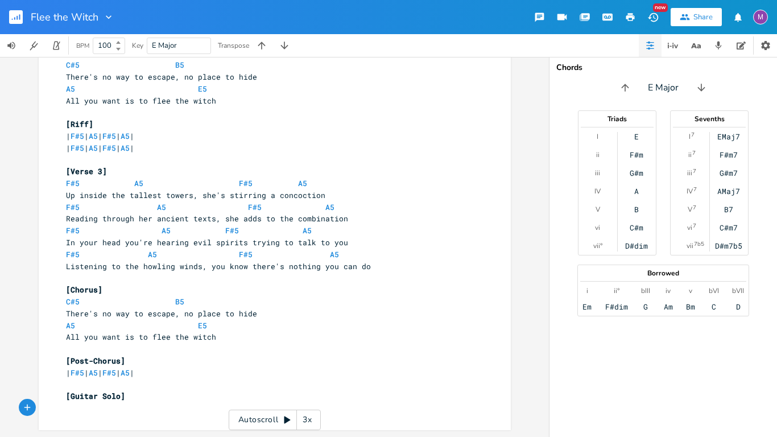
click at [183, 377] on pre "| F#5 | A5 | F#5 | A5 |" at bounding box center [269, 373] width 411 height 12
type textarea "| F#5 | A5 | F#5 | A5 |"
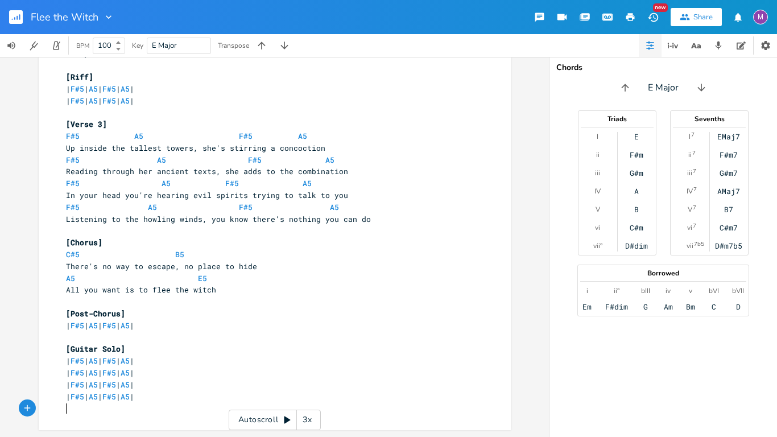
scroll to position [404, 0]
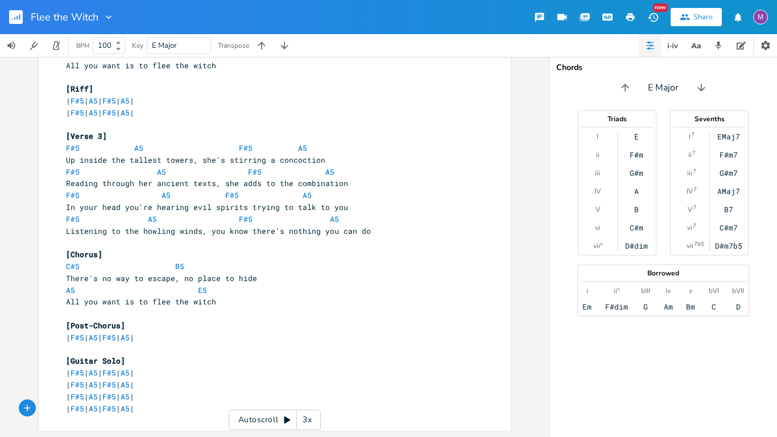
click at [0, 291] on div "x [Opening Riff] | F#5 | A5 | F#5 | A5 | | F#5 | A5 | F#5 | A5 | ​ [Verse 1] F#…" at bounding box center [274, 247] width 549 height 380
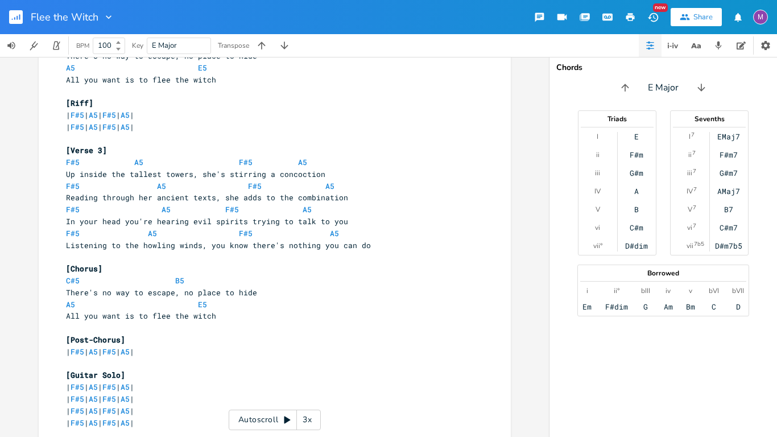
scroll to position [404, 0]
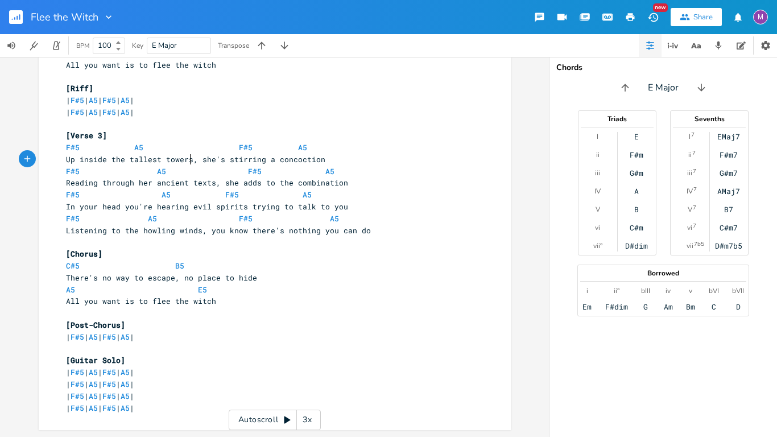
click at [187, 158] on span "Up inside the tallest towers, she's stirring a concoction" at bounding box center [196, 159] width 260 height 10
click at [0, 352] on div "x [Opening Riff] | F#5 | A5 | F#5 | A5 | | F#5 | A5 | F#5 | A5 | ​ [Verse 1] F#…" at bounding box center [274, 247] width 549 height 380
click at [0, 331] on div "x [Opening Riff] | F#5 | A5 | F#5 | A5 | | F#5 | A5 | F#5 | A5 | ​ [Verse 1] F#…" at bounding box center [274, 247] width 549 height 380
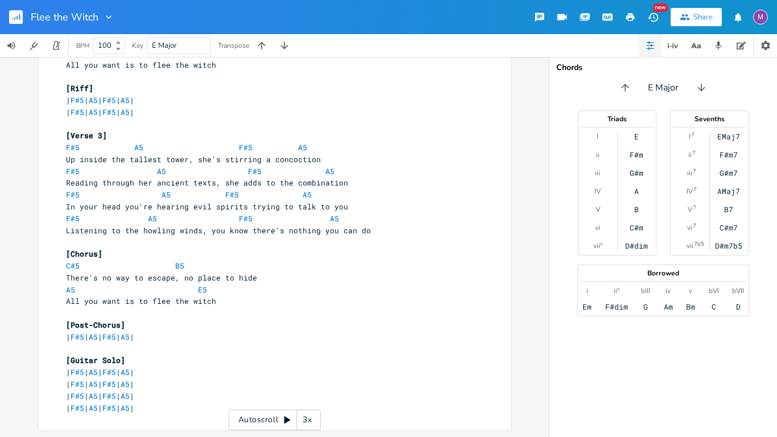
click at [188, 410] on pre "| F#5 | A5 | F#5 | A5 |" at bounding box center [269, 408] width 411 height 12
type textarea "|"
type textarea "| B"
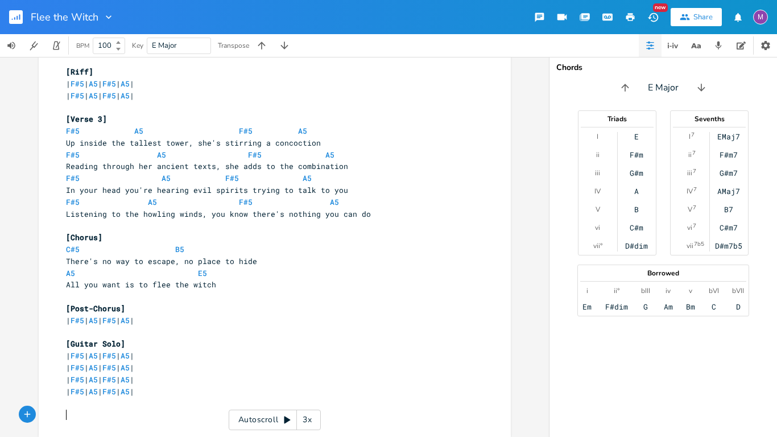
scroll to position [0, 3]
type textarea "[Pre-Chorus]"
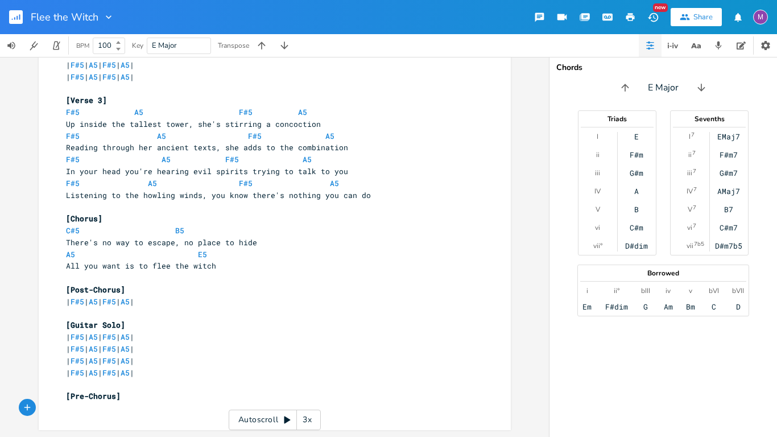
click at [66, 396] on span "[Pre-Chorus]" at bounding box center [93, 396] width 55 height 10
type textarea "Instrumental"
type textarea "| B5 | B5 |"
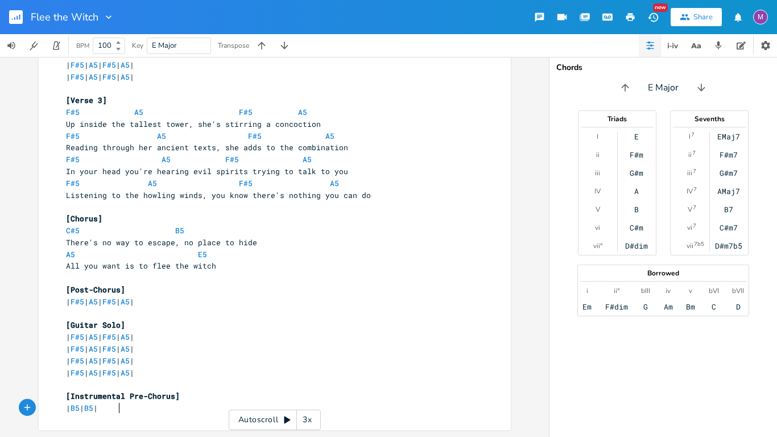
click at [238, 400] on pre "[Instrumental Pre-Chorus]" at bounding box center [269, 396] width 411 height 12
click at [202, 412] on pre "| B5 | B5 |" at bounding box center [269, 408] width 411 height 12
type textarea "A5 | A5 |"
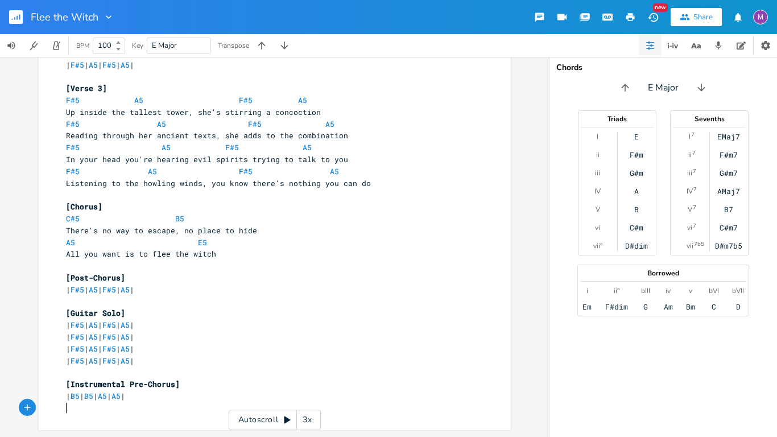
scroll to position [0, 0]
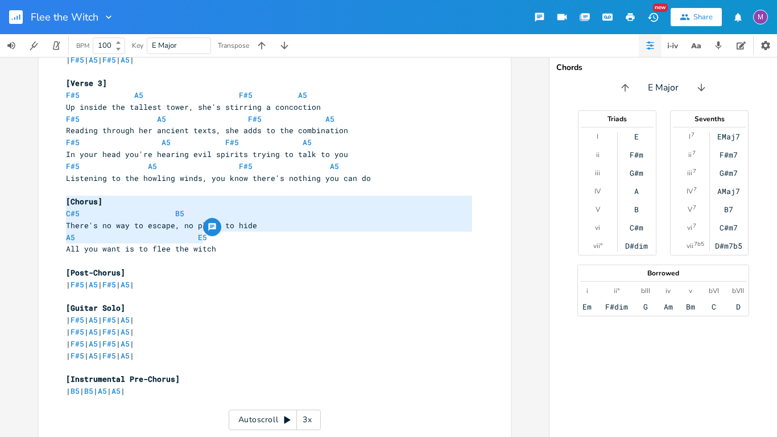
type textarea "[Chorus] C#5 B5 There's no way to escape, no place to hide A5 E5 All you want i…"
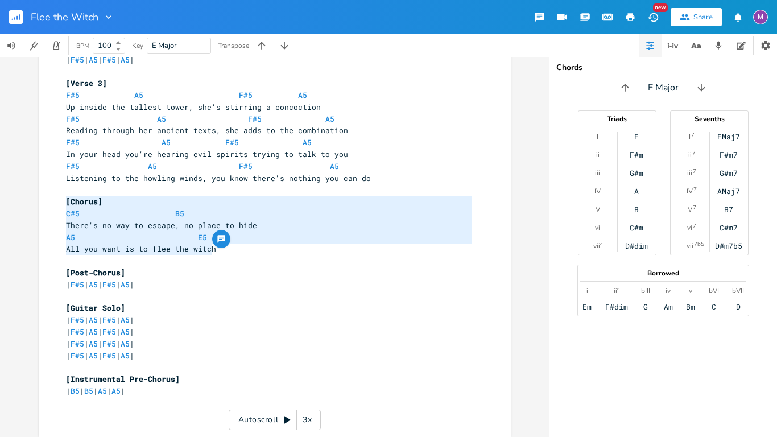
drag, startPoint x: 60, startPoint y: 203, endPoint x: 236, endPoint y: 252, distance: 182.7
click at [236, 252] on div "[Opening Riff] | F#5 | A5 | F#5 | A5 | | F#5 | A5 | F#5 | A5 | ​ [Verse 1] F#5 …" at bounding box center [269, 24] width 411 height 793
click at [147, 420] on pre "​" at bounding box center [269, 415] width 411 height 12
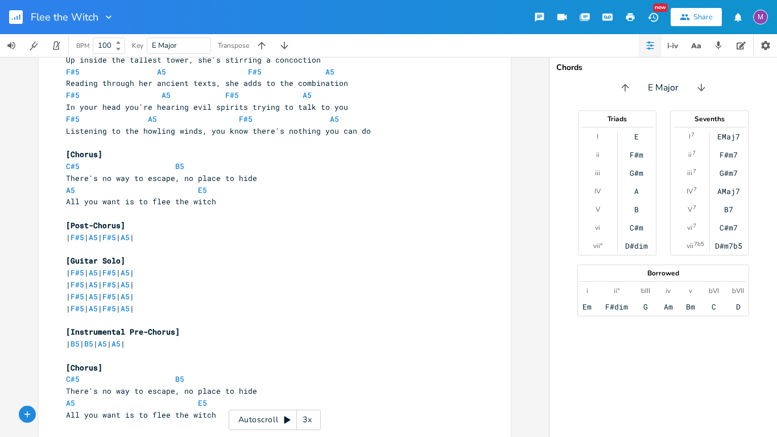
scroll to position [511, 0]
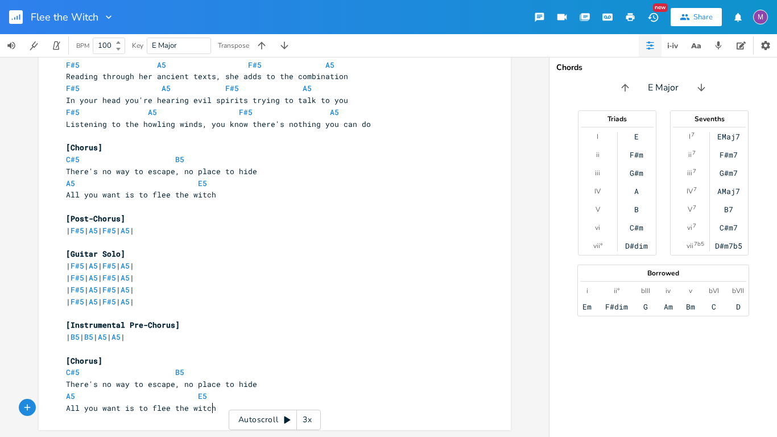
click at [218, 406] on pre "All you want is to flee the witch" at bounding box center [269, 408] width 411 height 12
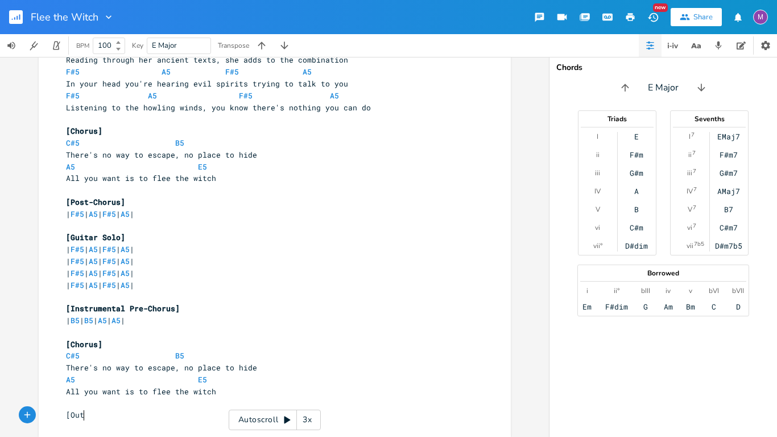
scroll to position [0, 14]
type textarea "[Outro]"
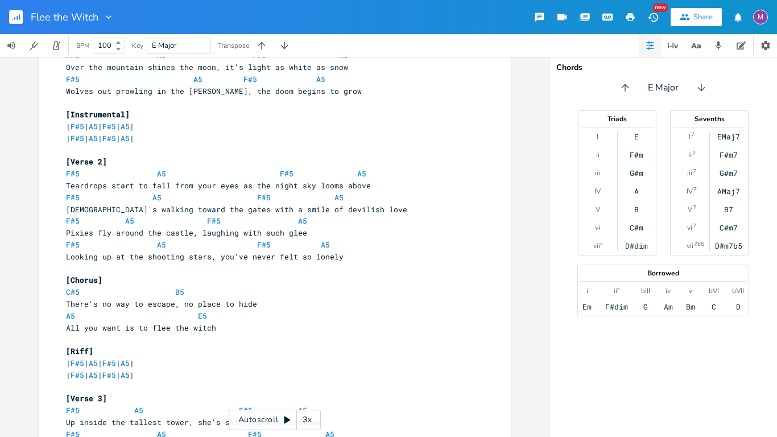
scroll to position [0, 0]
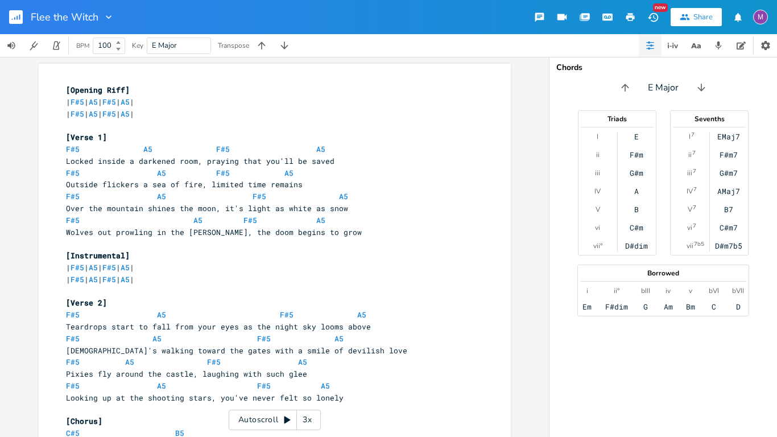
type textarea "| F#5..."
click at [0, 301] on div "| F#5... x [Opening Riff] | F#5 | A5 | F#5 | A5 | | F#5 | A5 | F#5 | A5 | ​ [Ve…" at bounding box center [274, 247] width 549 height 380
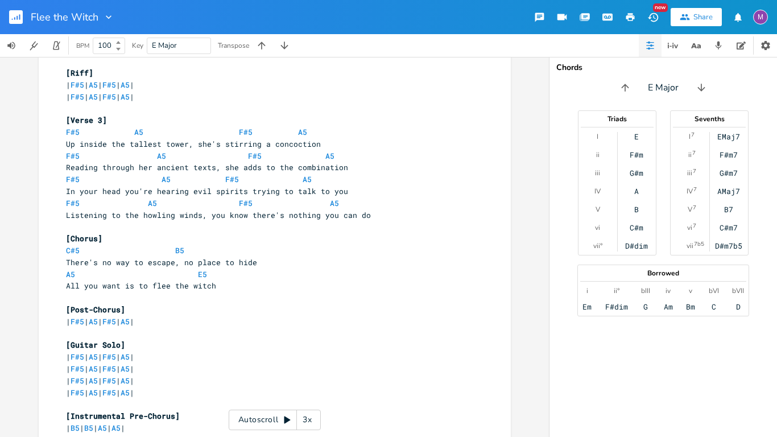
scroll to position [546, 0]
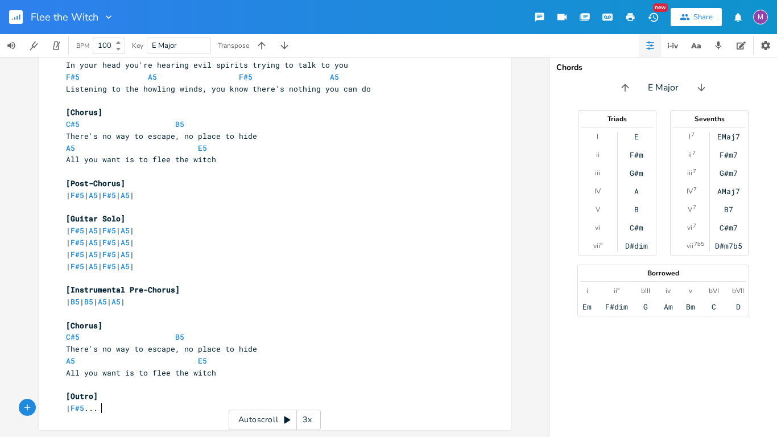
click at [141, 407] on pre "| F#5 ..." at bounding box center [269, 408] width 411 height 12
type textarea "|"
type textarea "...E5 |"
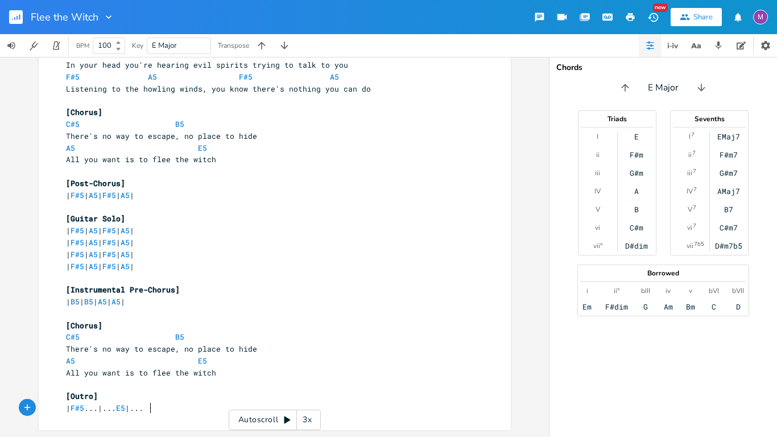
type textarea "...."
type textarea "D#5 D5 C#5 |"
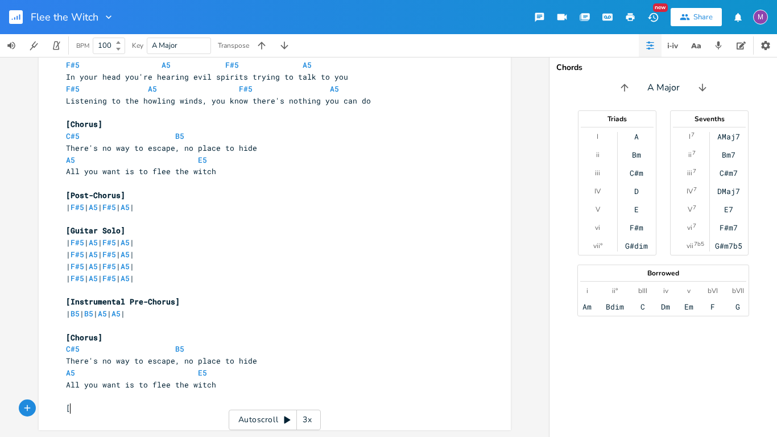
scroll to position [511, 0]
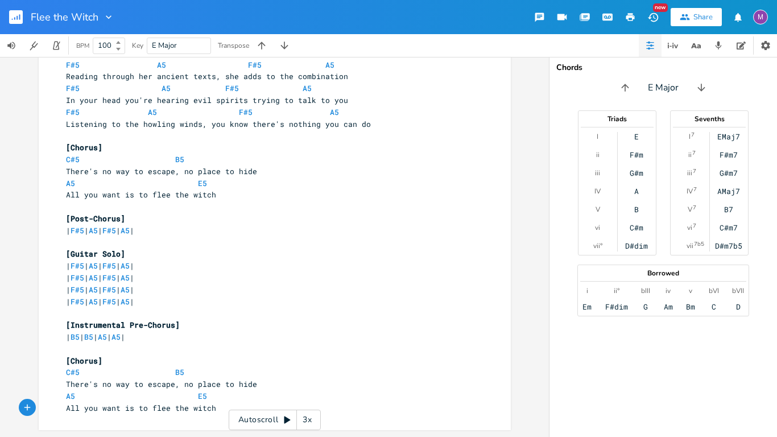
click at [0, 166] on div "x [Opening Riff] | F#5 | A5 | F#5 | A5 | | F#5 | A5 | F#5 | A5 | ​ [Verse 1] F#…" at bounding box center [274, 247] width 549 height 380
